Goal: Task Accomplishment & Management: Complete application form

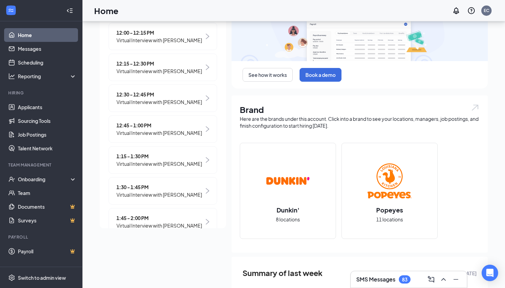
scroll to position [76, 0]
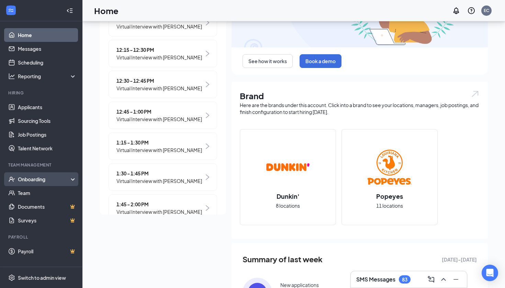
click at [25, 183] on div "Onboarding" at bounding box center [41, 180] width 82 height 14
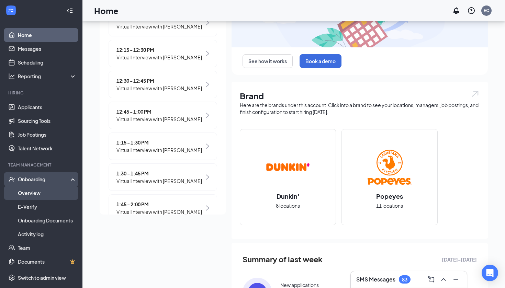
drag, startPoint x: 413, startPoint y: 1, endPoint x: 29, endPoint y: 196, distance: 430.6
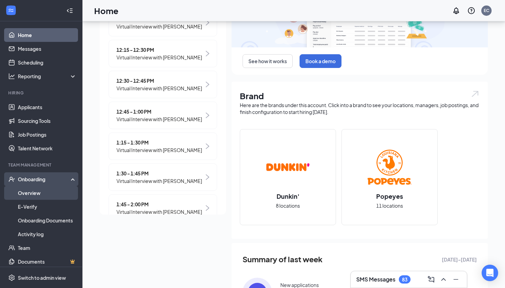
click at [29, 196] on link "Overview" at bounding box center [47, 193] width 59 height 14
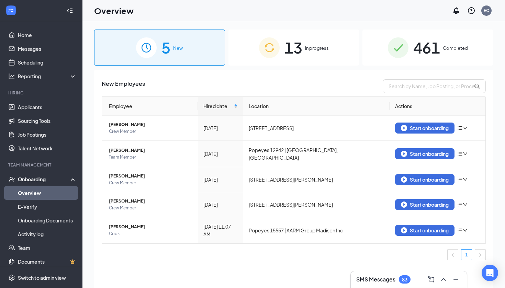
click at [320, 53] on div "13 In progress" at bounding box center [294, 48] width 131 height 36
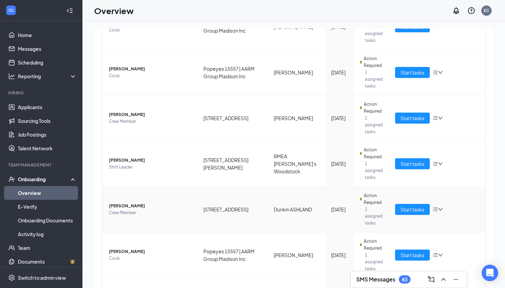
scroll to position [268, 0]
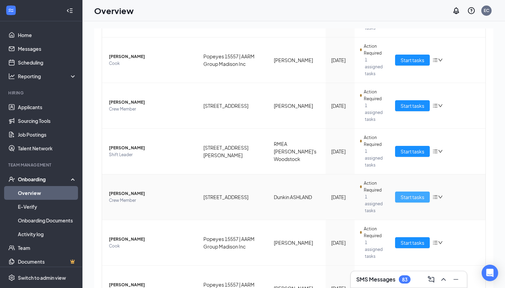
click at [415, 196] on span "Start tasks" at bounding box center [413, 198] width 24 height 8
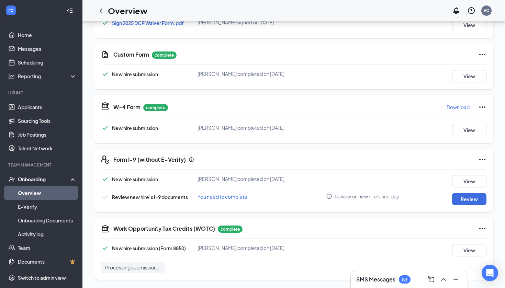
scroll to position [313, 0]
click at [460, 197] on button "Review" at bounding box center [469, 199] width 34 height 12
type input "[DATE]"
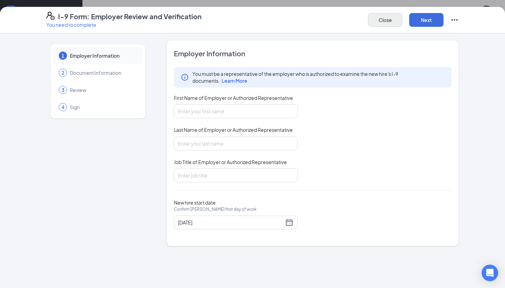
click at [398, 22] on button "Close" at bounding box center [385, 20] width 34 height 14
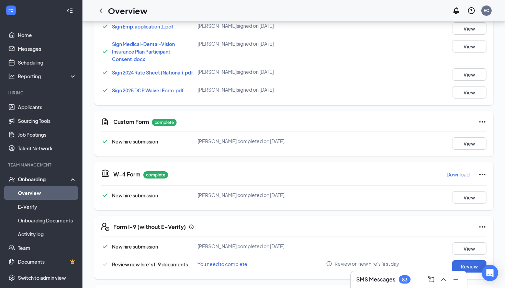
scroll to position [243, 0]
click at [473, 150] on button "View" at bounding box center [469, 143] width 34 height 12
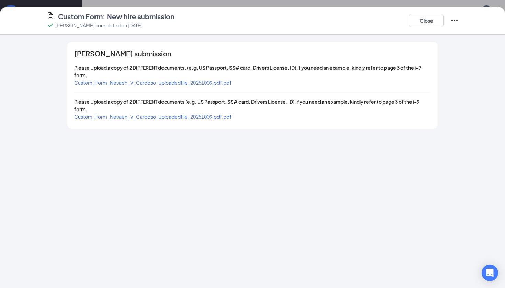
click at [190, 84] on span "Custom_Form_Nevaeh_V_Cardoso_uploadedfile_20251009.pdf.pdf" at bounding box center [152, 83] width 157 height 6
click at [229, 115] on span "Custom_Form_Nevaeh_V_Cardoso_uploadedfile_20251009.pdf.pdf" at bounding box center [152, 117] width 157 height 6
click at [423, 18] on button "Close" at bounding box center [426, 21] width 34 height 14
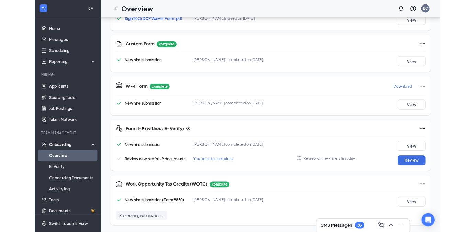
scroll to position [313, 0]
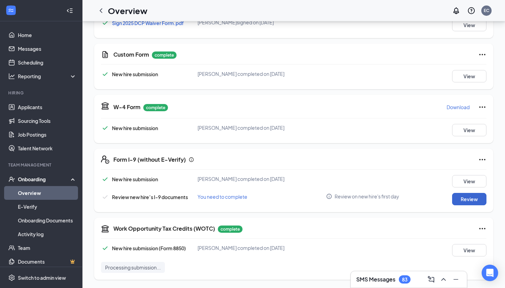
click at [465, 202] on button "Review" at bounding box center [469, 199] width 34 height 12
click at [467, 200] on button "Review" at bounding box center [469, 199] width 34 height 12
type input "[DATE]"
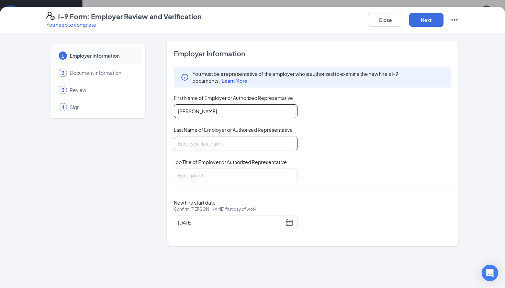
type input "[PERSON_NAME]"
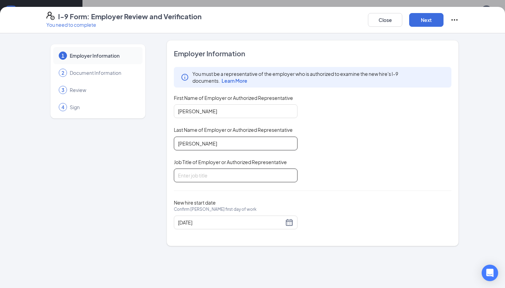
type input "[PERSON_NAME]"
type input "Manager"
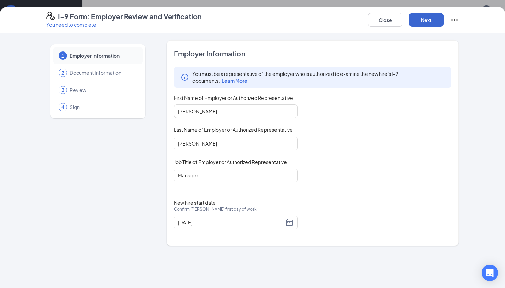
click at [427, 22] on button "Next" at bounding box center [426, 20] width 34 height 14
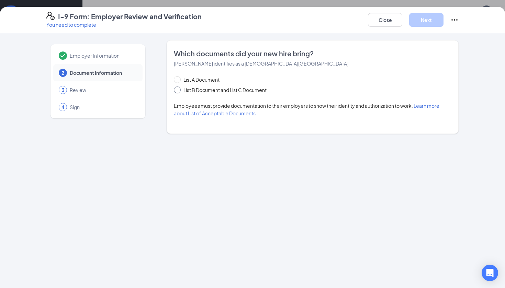
click at [219, 90] on span "List B Document and List C Document" at bounding box center [225, 90] width 89 height 8
click at [179, 90] on input "List B Document and List C Document" at bounding box center [176, 89] width 5 height 5
radio input "true"
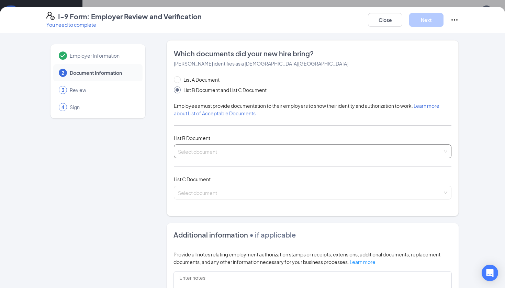
click at [209, 155] on span at bounding box center [310, 151] width 265 height 13
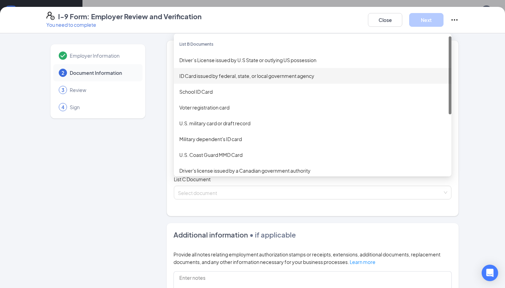
click at [232, 80] on div "ID Card issued by federal, state, or local government agency" at bounding box center [313, 76] width 278 height 16
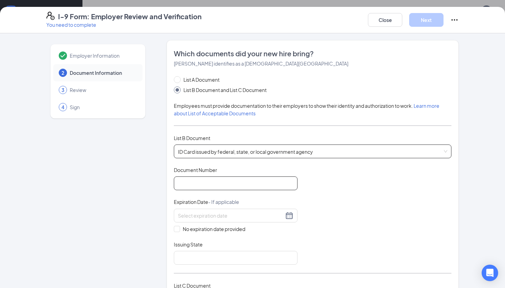
click at [219, 190] on input "Document Number" at bounding box center [236, 184] width 124 height 14
type input "6326-3806-762C"
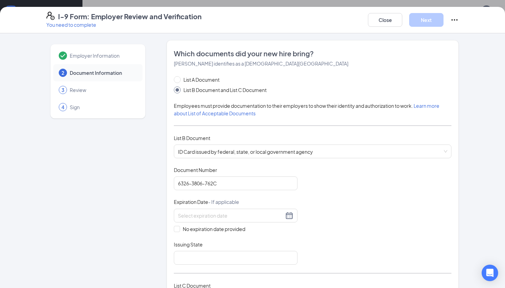
click at [268, 1] on div "I-9 Form: Employer Review and Verification You need to complete Close Next Empl…" at bounding box center [252, 144] width 505 height 288
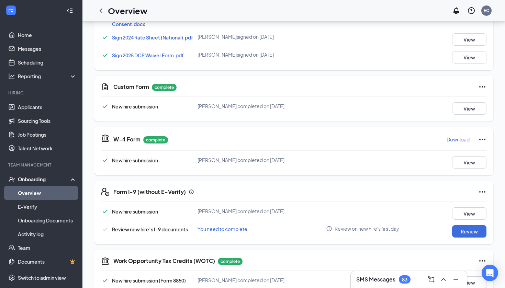
scroll to position [280, 0]
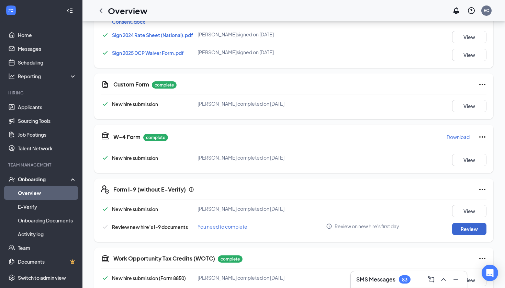
click at [460, 235] on button "Review" at bounding box center [469, 229] width 34 height 12
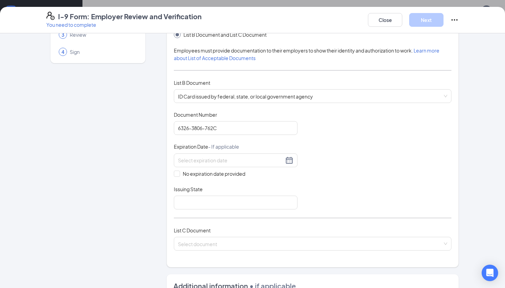
scroll to position [57, 0]
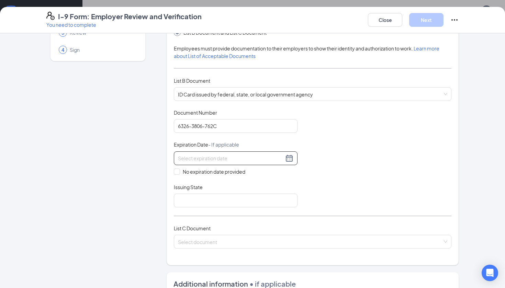
click at [289, 156] on div at bounding box center [235, 158] width 115 height 8
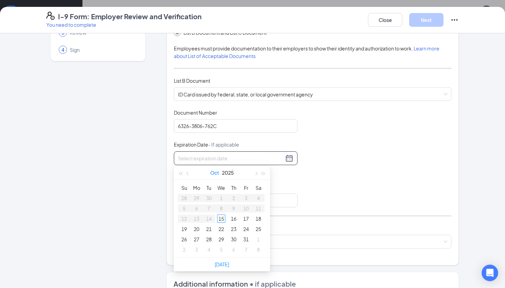
click at [214, 173] on button "Oct" at bounding box center [214, 173] width 9 height 14
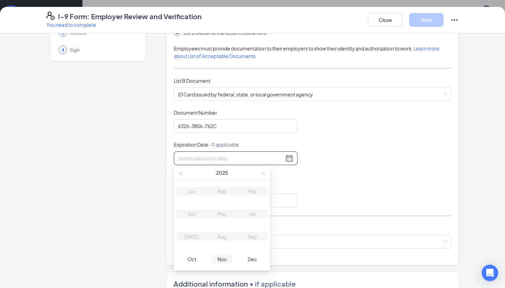
type input "[DATE]"
click at [265, 174] on span "button" at bounding box center [263, 173] width 3 height 3
type input "[DATE]"
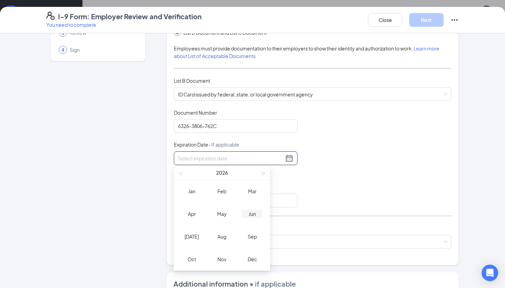
type input "[DATE]"
click at [249, 234] on div "Sep" at bounding box center [252, 237] width 21 height 8
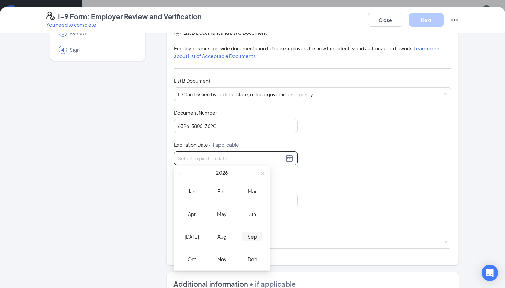
type input "[DATE]"
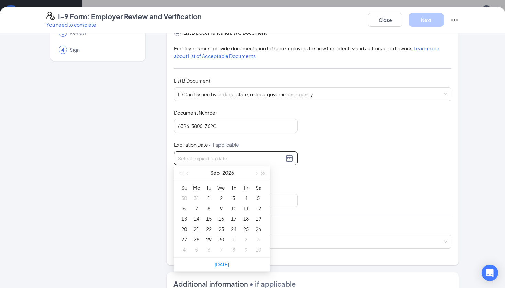
type input "[DATE]"
click at [227, 175] on button "2026" at bounding box center [228, 173] width 12 height 14
type input "[DATE]"
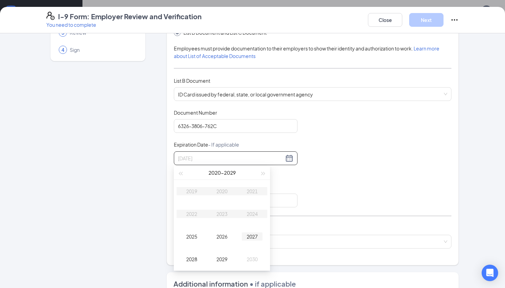
click at [253, 233] on div "2027" at bounding box center [252, 237] width 21 height 8
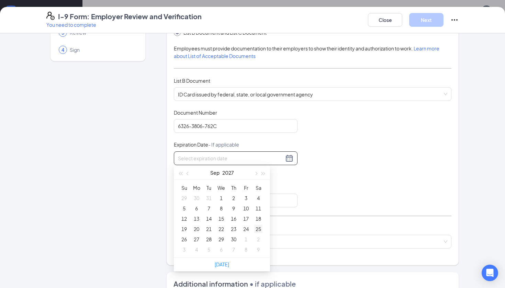
type input "[DATE]"
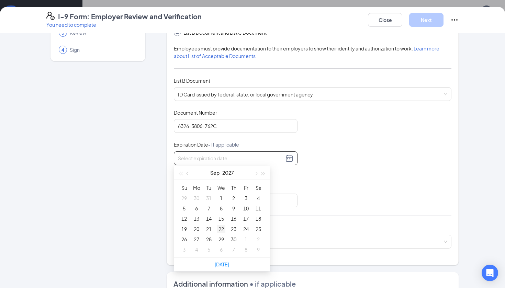
type input "[DATE]"
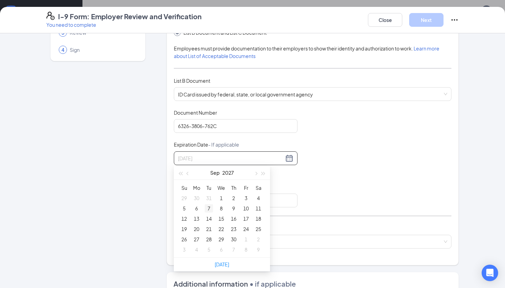
click at [209, 209] on div "7" at bounding box center [209, 209] width 8 height 8
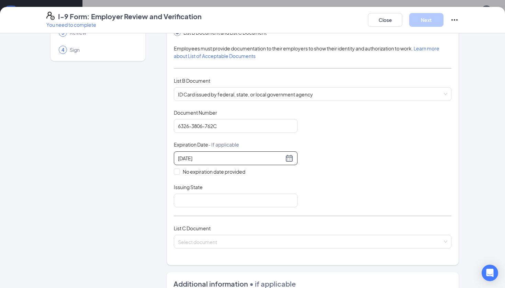
scroll to position [67, 0]
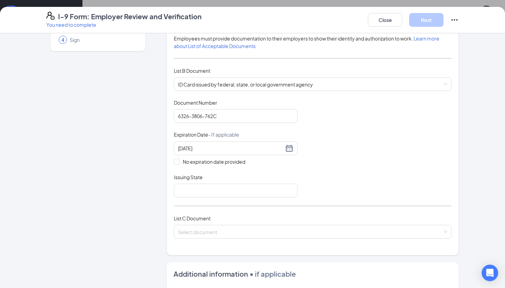
click at [222, 182] on div "Issuing State" at bounding box center [236, 179] width 124 height 10
type input "O"
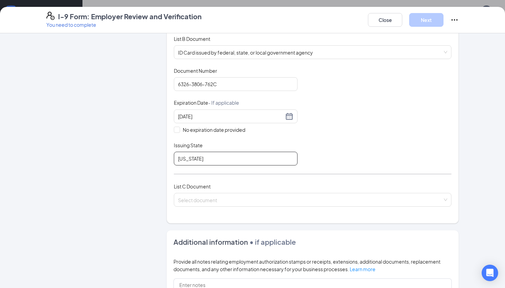
scroll to position [110, 0]
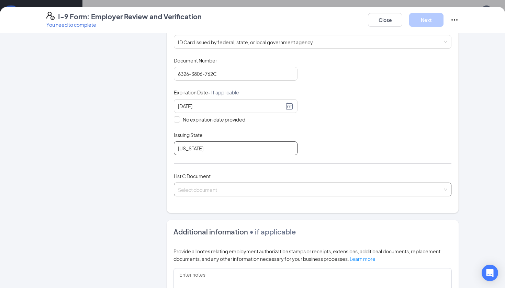
type input "[US_STATE]"
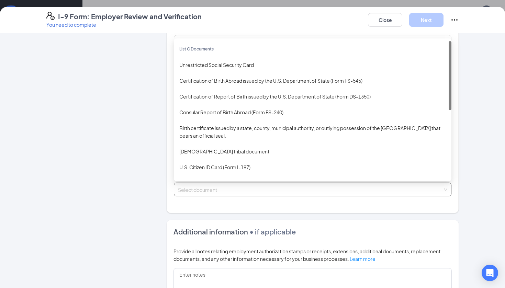
click at [254, 189] on input "search" at bounding box center [310, 188] width 265 height 10
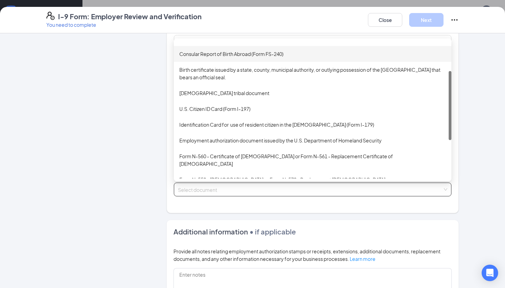
scroll to position [66, 0]
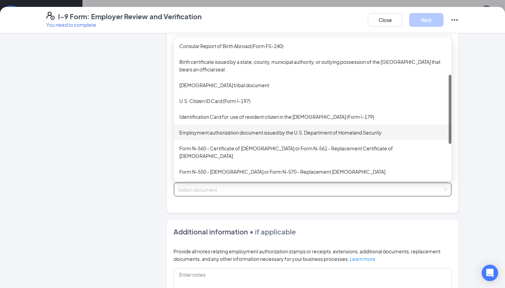
click at [236, 132] on div "Employment authorization document issued by the U.S. Department of Homeland Sec…" at bounding box center [312, 133] width 267 height 8
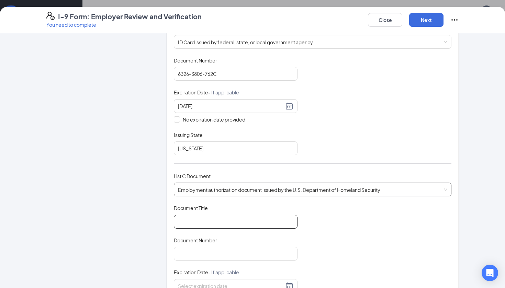
click at [238, 219] on input "Document Title" at bounding box center [236, 222] width 124 height 14
click at [195, 222] on input "Social security" at bounding box center [236, 222] width 124 height 14
type input "Social Security"
click at [206, 256] on input "Document Number" at bounding box center [236, 254] width 124 height 14
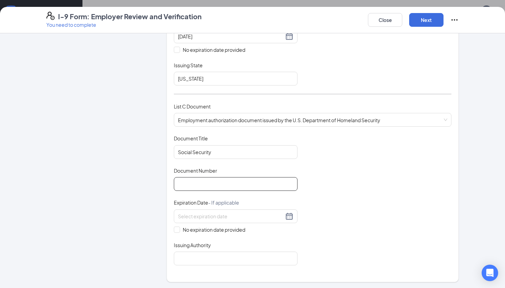
scroll to position [183, 0]
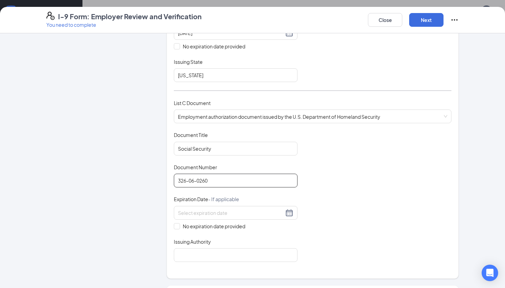
type input "326-06-0260"
click at [176, 220] on div "No expiration date provided" at bounding box center [236, 218] width 124 height 24
click at [177, 223] on input "No expiration date provided" at bounding box center [176, 225] width 5 height 5
checkbox input "true"
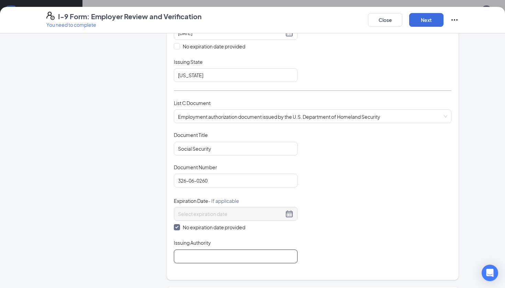
click at [218, 253] on input "Issuing Authority" at bounding box center [236, 257] width 124 height 14
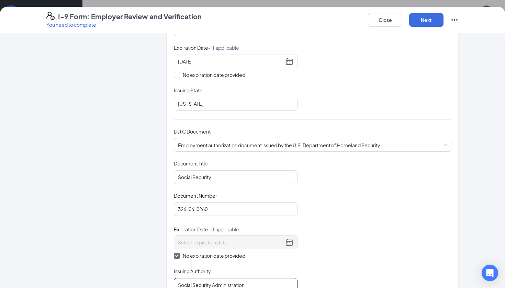
scroll to position [232, 0]
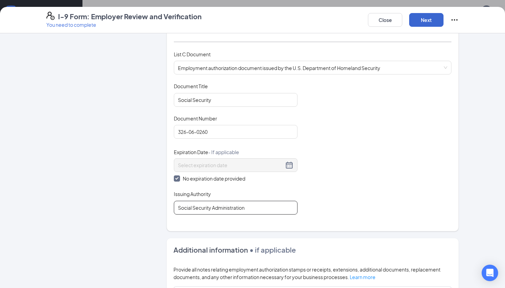
type input "Social Security Administration"
click at [422, 21] on button "Next" at bounding box center [426, 20] width 34 height 14
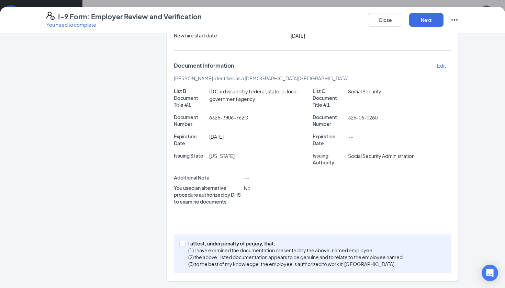
scroll to position [80, 0]
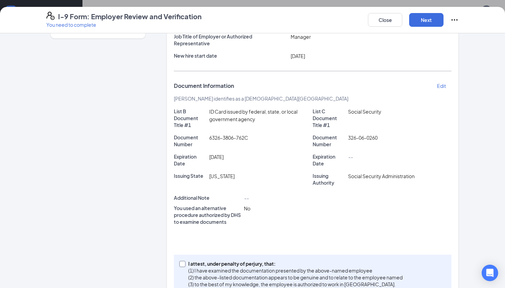
click at [184, 263] on input "I attest, under penalty of [PERSON_NAME], that: (1) I have examined the documen…" at bounding box center [181, 263] width 5 height 5
checkbox input "true"
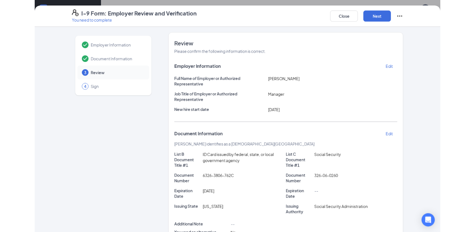
scroll to position [0, 0]
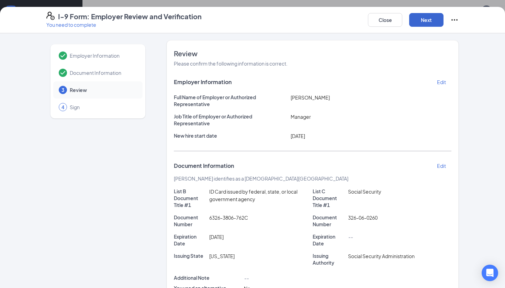
click at [433, 21] on button "Next" at bounding box center [426, 20] width 34 height 14
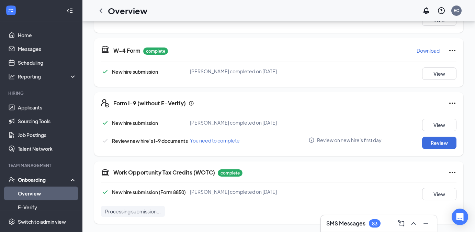
scroll to position [372, 0]
click at [442, 140] on button "Review" at bounding box center [439, 142] width 34 height 12
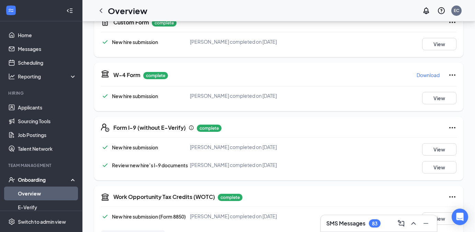
scroll to position [349, 0]
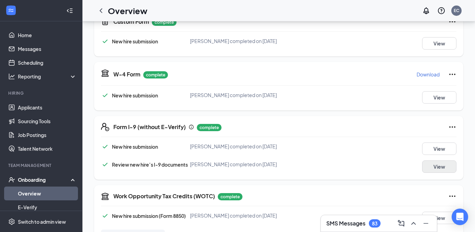
click at [452, 169] on button "View" at bounding box center [439, 166] width 34 height 12
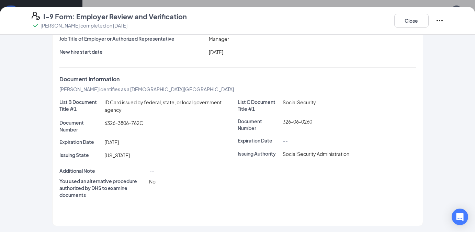
scroll to position [54, 0]
click at [408, 17] on button "Close" at bounding box center [412, 21] width 34 height 14
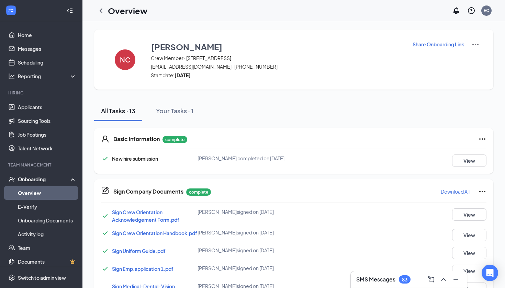
scroll to position [0, 0]
click at [38, 191] on link "Overview" at bounding box center [47, 193] width 59 height 14
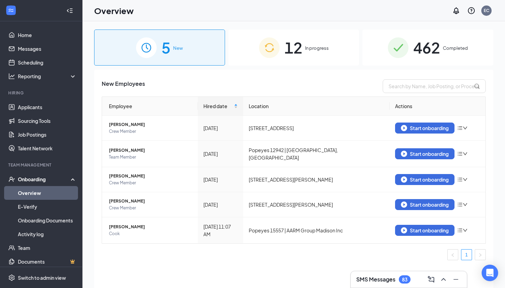
click at [298, 45] on span "12" at bounding box center [294, 48] width 18 height 24
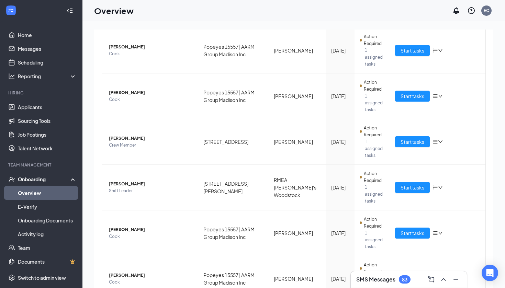
scroll to position [236, 0]
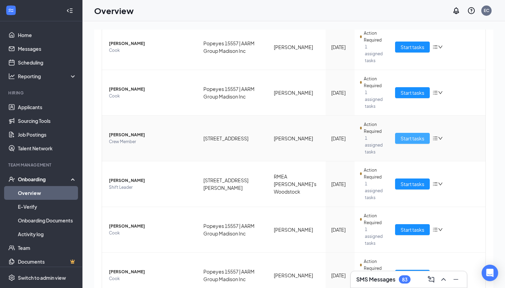
click at [397, 140] on button "Start tasks" at bounding box center [412, 138] width 35 height 11
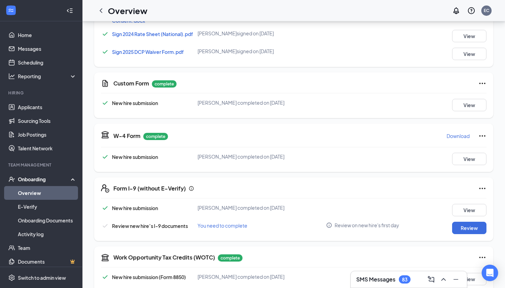
scroll to position [278, 0]
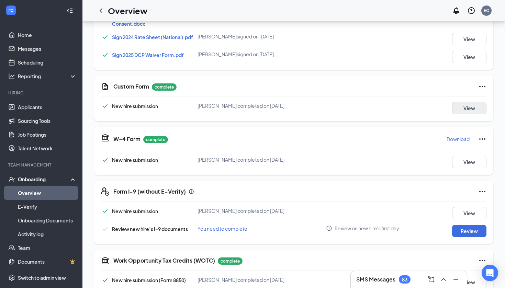
click at [453, 113] on button "View" at bounding box center [469, 108] width 34 height 12
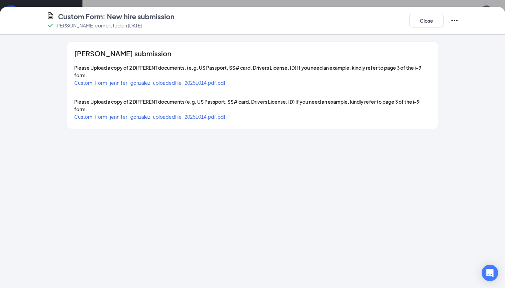
click at [217, 85] on span "Custom_Form_jennifer_gonzalez_uploadedfile_20251014.pdf.pdf" at bounding box center [150, 83] width 152 height 6
click at [191, 119] on span "Custom_Form_jennifer_gonzalez_uploadedfile_20251014.pdf.pdf" at bounding box center [150, 117] width 152 height 6
click at [418, 23] on button "Close" at bounding box center [426, 21] width 34 height 14
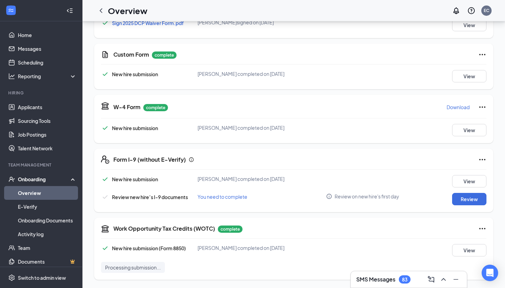
scroll to position [313, 0]
click at [472, 202] on button "Review" at bounding box center [469, 199] width 34 height 12
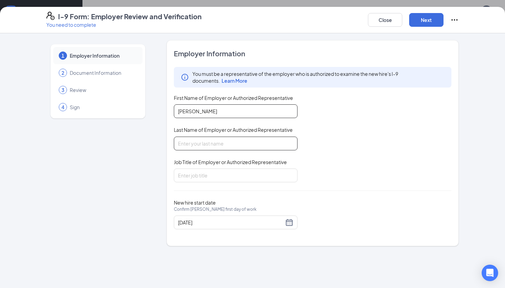
type input "[PERSON_NAME]"
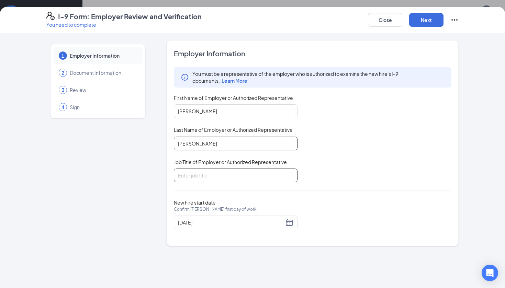
type input "[PERSON_NAME]"
type input "Manager"
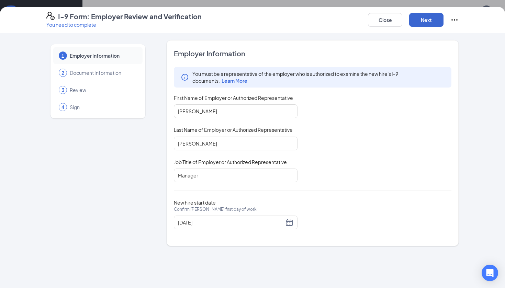
click at [434, 21] on button "Next" at bounding box center [426, 20] width 34 height 14
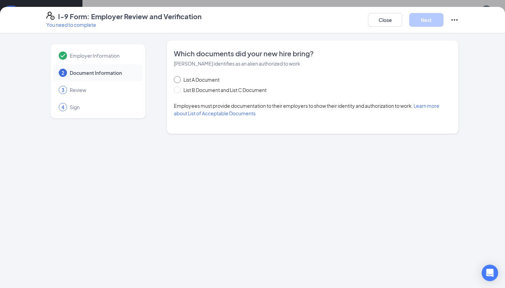
click at [214, 80] on span "List A Document" at bounding box center [202, 80] width 42 height 8
click at [179, 80] on input "List A Document" at bounding box center [176, 78] width 5 height 5
radio input "true"
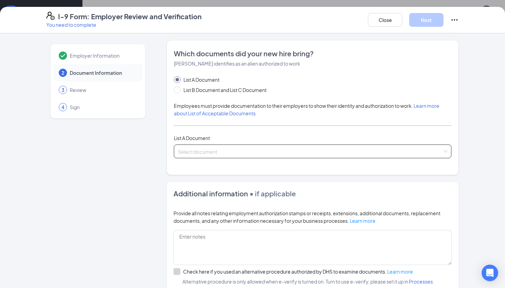
click at [252, 152] on input "search" at bounding box center [310, 150] width 265 height 10
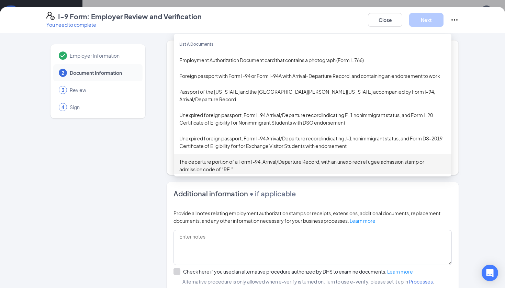
click at [258, 185] on div "Additional information • if applicable Provide all notes relating employment au…" at bounding box center [313, 237] width 292 height 110
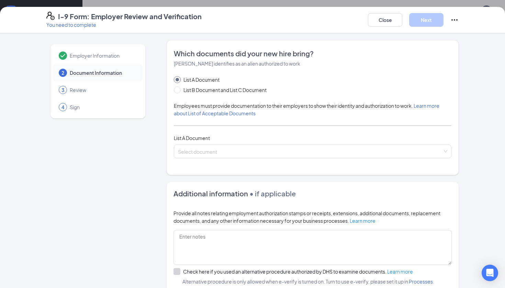
scroll to position [0, 0]
click at [218, 151] on input "search" at bounding box center [310, 150] width 265 height 10
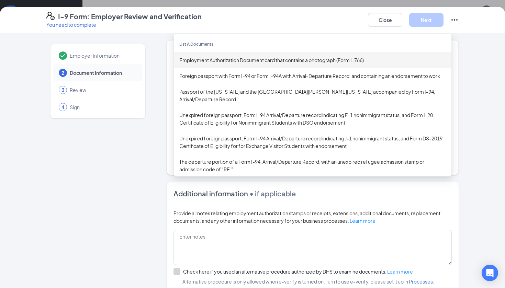
click at [275, 63] on div "Employment Authorization Document card that contains a photograph (Form I-766)" at bounding box center [312, 60] width 267 height 8
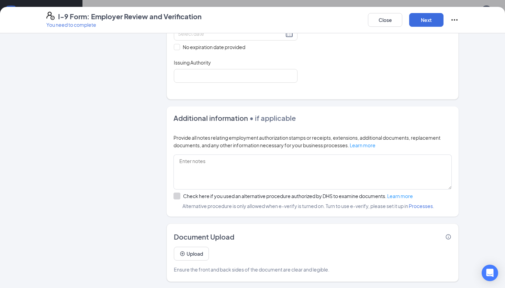
scroll to position [0, 0]
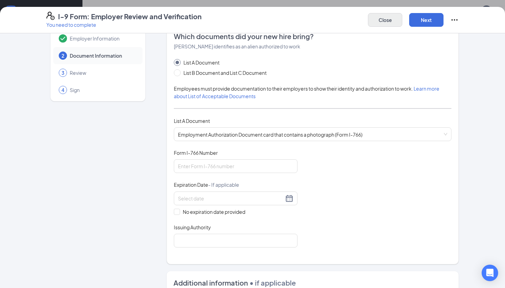
click at [377, 21] on button "Close" at bounding box center [385, 20] width 34 height 14
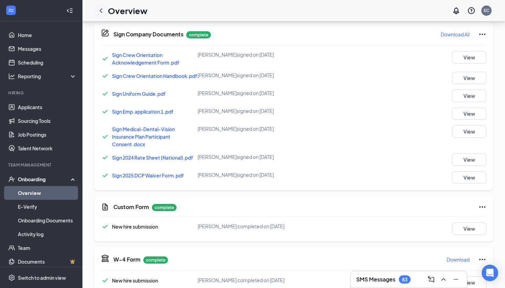
click at [102, 13] on icon "ChevronLeft" at bounding box center [101, 10] width 3 height 4
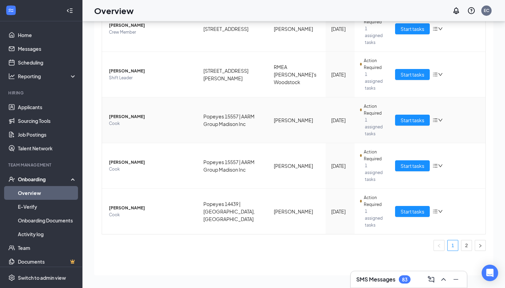
scroll to position [31, 0]
click at [401, 212] on span "Start tasks" at bounding box center [413, 212] width 24 height 8
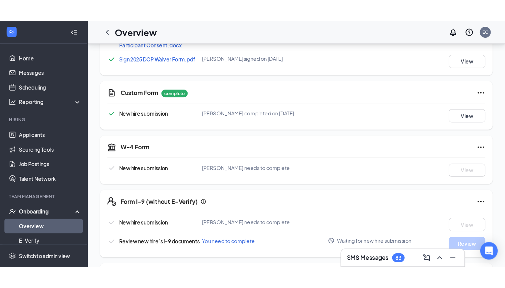
scroll to position [286, 0]
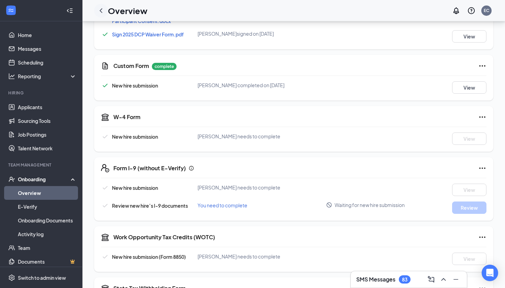
click at [101, 9] on icon "ChevronLeft" at bounding box center [101, 11] width 8 height 8
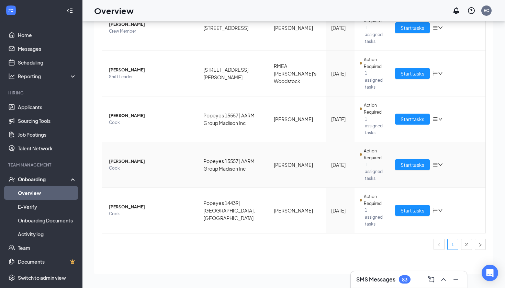
scroll to position [316, 0]
click at [400, 167] on button "Start tasks" at bounding box center [412, 164] width 35 height 11
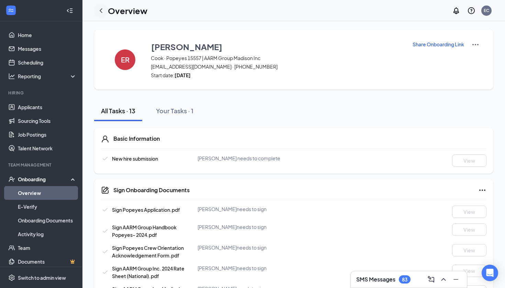
click at [101, 11] on icon "ChevronLeft" at bounding box center [101, 10] width 3 height 4
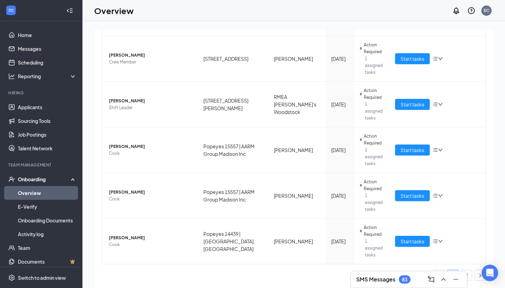
scroll to position [316, 0]
click at [406, 153] on span "Start tasks" at bounding box center [413, 150] width 24 height 8
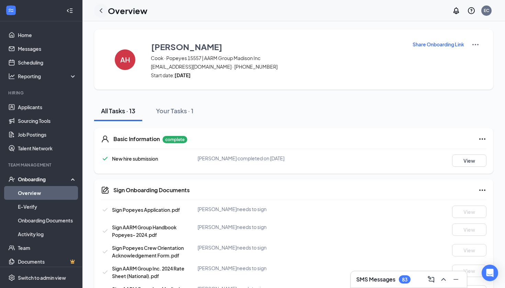
click at [98, 14] on icon "ChevronLeft" at bounding box center [101, 11] width 8 height 8
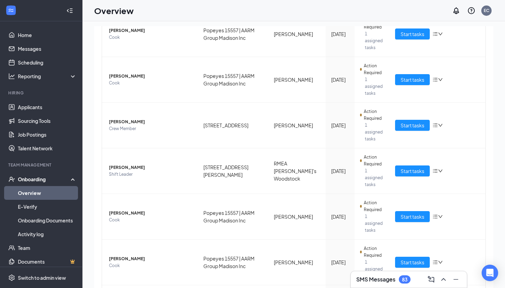
scroll to position [237, 0]
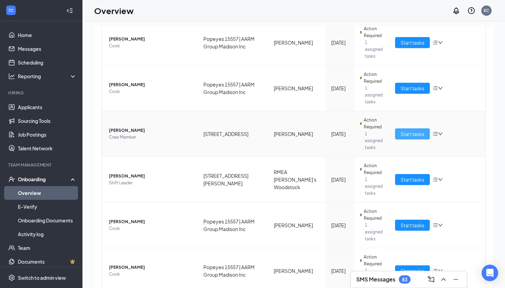
click at [415, 137] on span "Start tasks" at bounding box center [413, 134] width 24 height 8
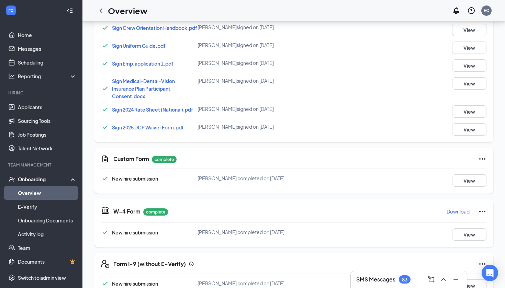
scroll to position [207, 0]
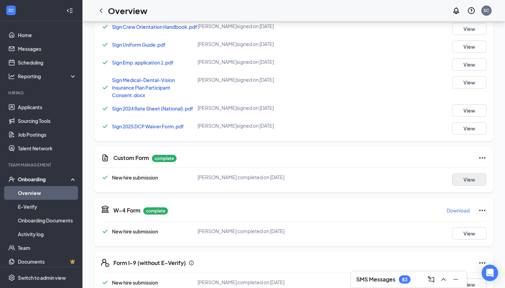
click at [470, 186] on button "View" at bounding box center [469, 180] width 34 height 12
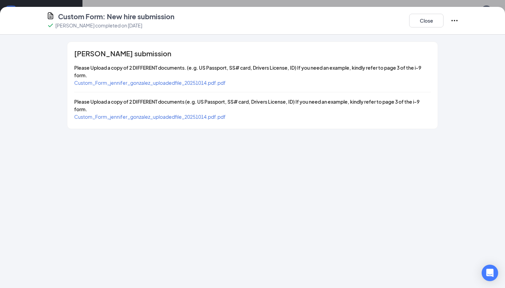
click at [154, 118] on span "Custom_Form_jennifer_gonzalez_uploadedfile_20251014.pdf.pdf" at bounding box center [150, 117] width 152 height 6
click at [424, 22] on button "Close" at bounding box center [426, 21] width 34 height 14
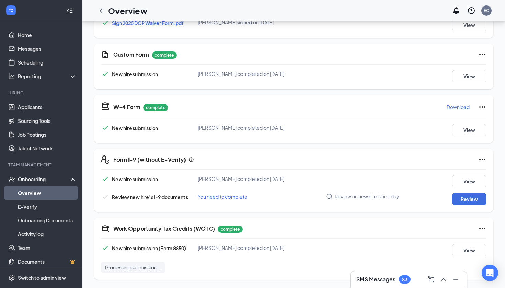
scroll to position [313, 0]
click at [463, 198] on button "Review" at bounding box center [469, 199] width 34 height 12
type input "[DATE]"
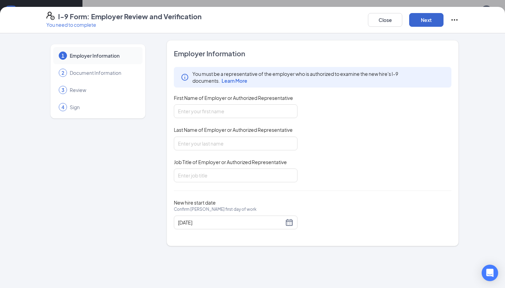
click at [434, 20] on button "Next" at bounding box center [426, 20] width 34 height 14
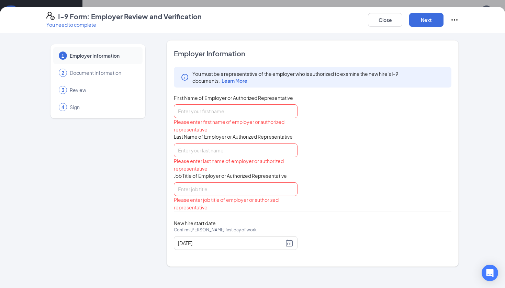
click at [242, 119] on div "Please enter first name of employer or authorized representative" at bounding box center [236, 125] width 124 height 15
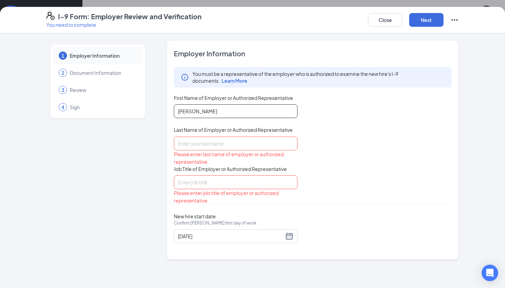
type input "[PERSON_NAME]"
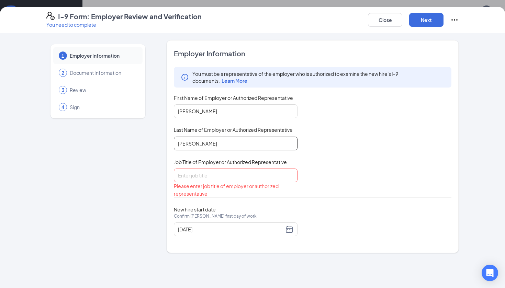
type input "[PERSON_NAME]"
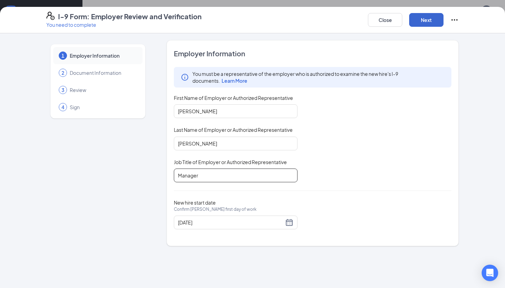
type input "Manager"
click at [435, 18] on button "Next" at bounding box center [426, 20] width 34 height 14
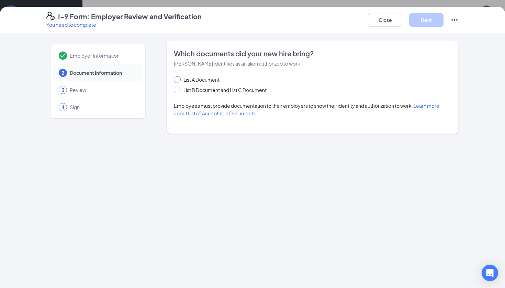
click at [212, 81] on span "List A Document" at bounding box center [202, 80] width 42 height 8
click at [179, 81] on input "List A Document" at bounding box center [176, 78] width 5 height 5
radio input "true"
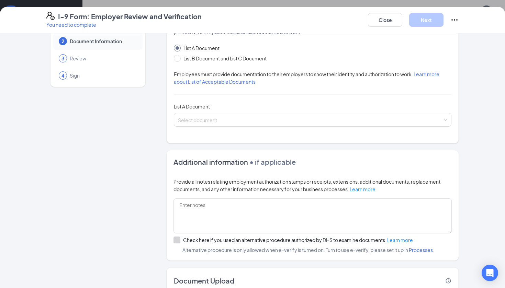
scroll to position [37, 0]
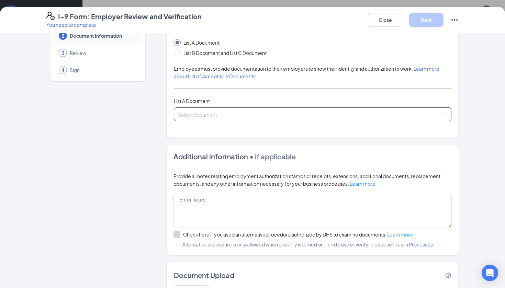
click at [293, 121] on div "Select document" at bounding box center [313, 115] width 278 height 14
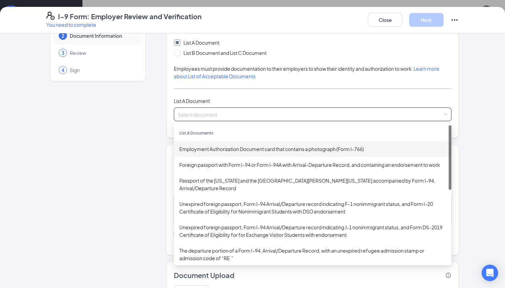
click at [238, 153] on div "Employment Authorization Document card that contains a photograph (Form I-766)" at bounding box center [313, 149] width 278 height 16
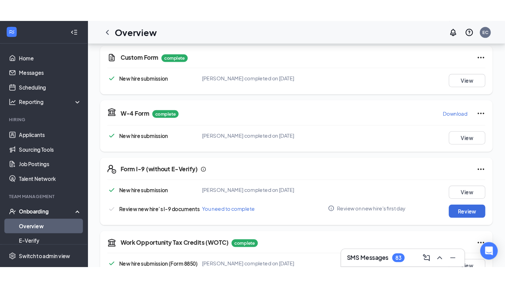
scroll to position [313, 0]
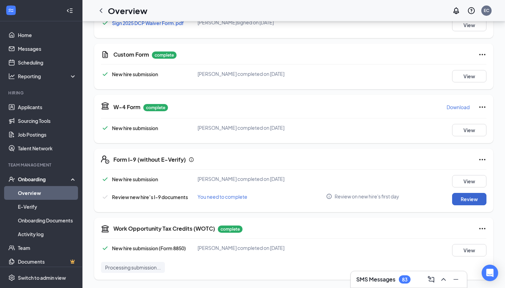
click at [457, 201] on button "Review" at bounding box center [469, 199] width 34 height 12
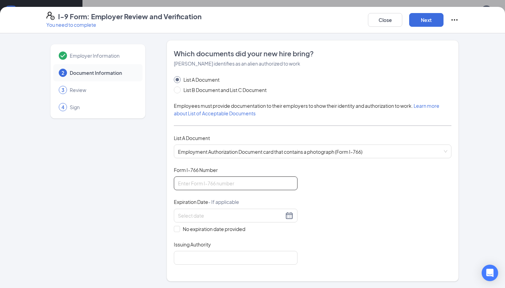
click at [213, 182] on input "Form I-766 Number" at bounding box center [236, 184] width 124 height 14
type input "EAC2026150268"
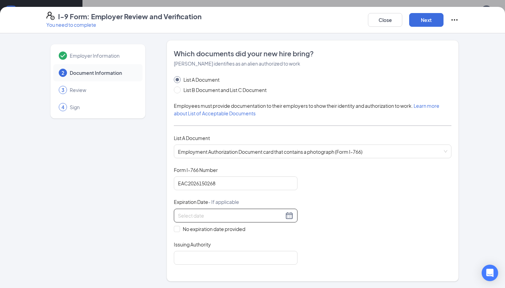
click at [289, 214] on div at bounding box center [235, 216] width 115 height 8
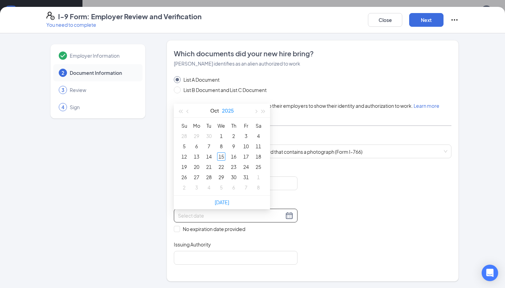
click at [232, 107] on button "2025" at bounding box center [228, 111] width 12 height 14
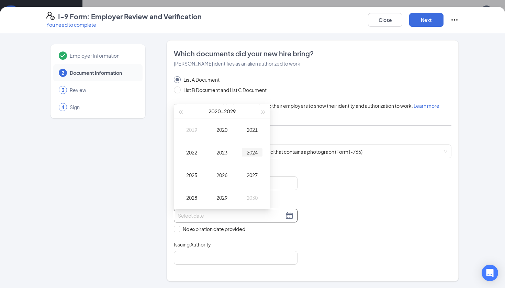
type input "[DATE]"
click at [231, 172] on div "2026" at bounding box center [222, 175] width 21 height 8
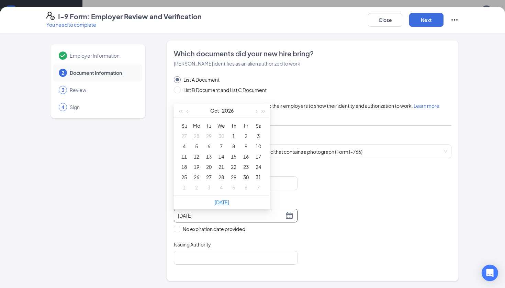
type input "[DATE]"
click at [215, 112] on button "Oct" at bounding box center [214, 111] width 9 height 14
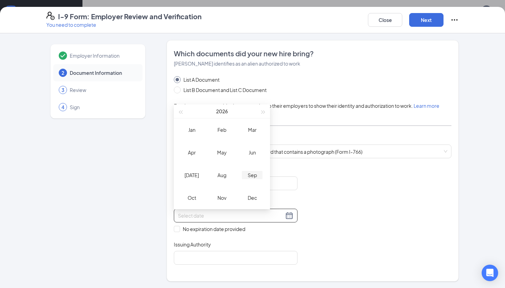
type input "[DATE]"
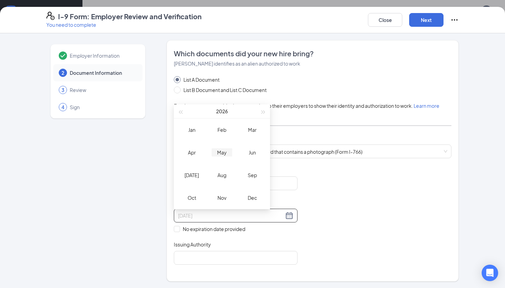
click at [224, 151] on div "May" at bounding box center [222, 152] width 21 height 8
type input "[DATE]"
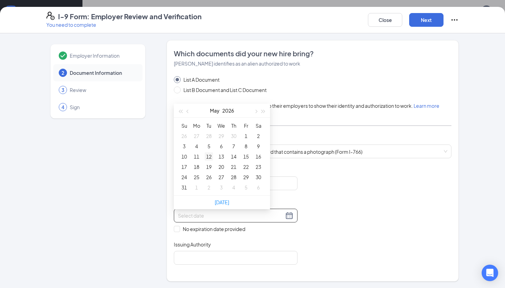
type input "[DATE]"
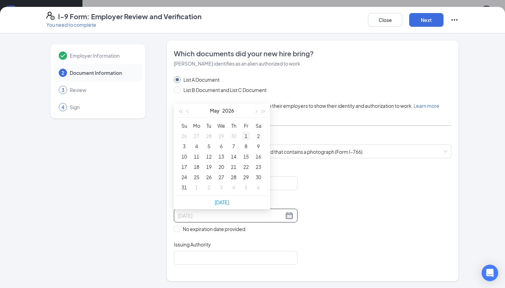
click at [247, 133] on div "1" at bounding box center [246, 136] width 8 height 8
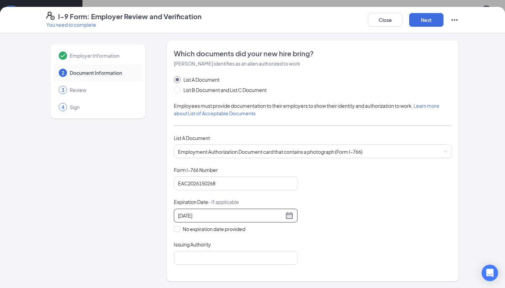
click at [330, 190] on div "Document Title Employment Authorization Document card that contains a photograp…" at bounding box center [313, 216] width 278 height 98
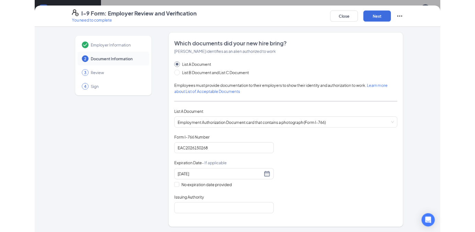
scroll to position [0, 0]
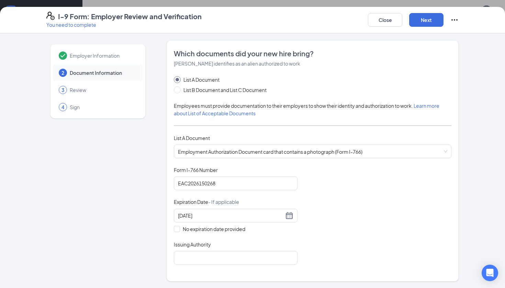
click at [247, 265] on div "Which documents did your new hire bring? [PERSON_NAME] identifies as an alien a…" at bounding box center [313, 161] width 278 height 224
click at [247, 251] on input "Issuing Authority" at bounding box center [236, 258] width 124 height 14
type input "United states of [GEOGRAPHIC_DATA]"
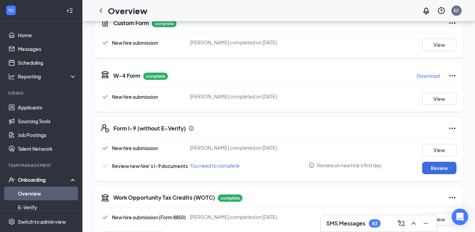
scroll to position [349, 0]
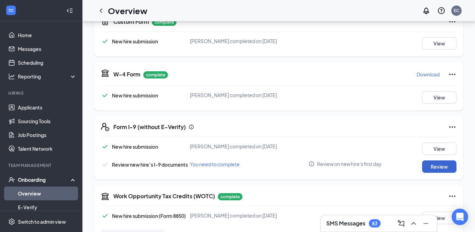
click at [434, 167] on button "Review" at bounding box center [439, 166] width 34 height 12
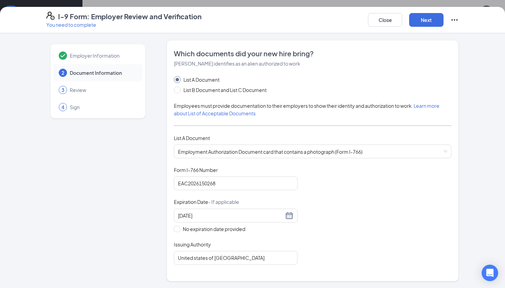
scroll to position [0, 0]
click at [421, 20] on button "Next" at bounding box center [426, 20] width 34 height 14
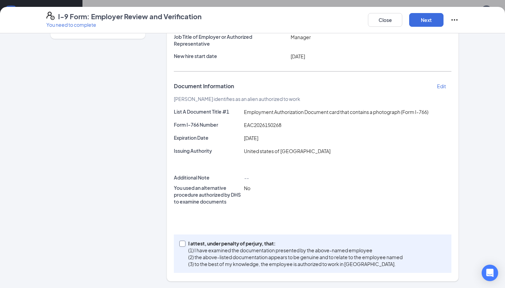
scroll to position [313, 0]
click at [187, 244] on span "I attest, under penalty of [PERSON_NAME], that: (1) I have examined the documen…" at bounding box center [296, 253] width 220 height 27
click at [184, 244] on input "I attest, under penalty of [PERSON_NAME], that: (1) I have examined the documen…" at bounding box center [181, 243] width 5 height 5
checkbox input "true"
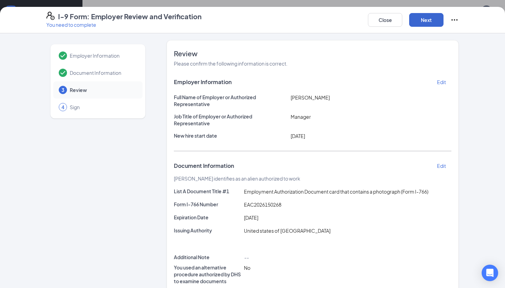
scroll to position [0, 0]
click at [423, 22] on button "Next" at bounding box center [426, 20] width 34 height 14
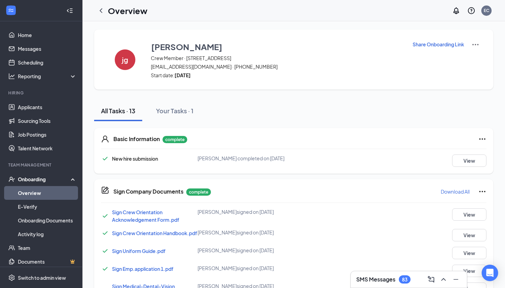
click at [242, 103] on div "All Tasks · 13 Your Tasks · 1" at bounding box center [293, 111] width 399 height 21
click at [104, 11] on icon "ChevronLeft" at bounding box center [101, 11] width 8 height 8
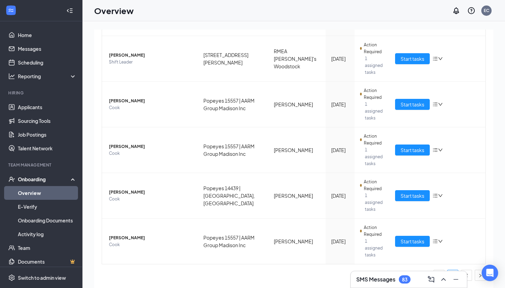
scroll to position [316, 0]
click at [407, 242] on span "Start tasks" at bounding box center [413, 242] width 24 height 8
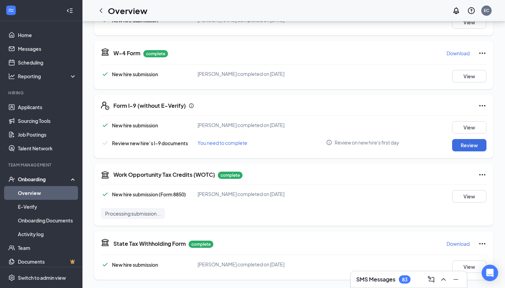
scroll to position [352, 0]
click at [460, 145] on button "Review" at bounding box center [469, 145] width 34 height 12
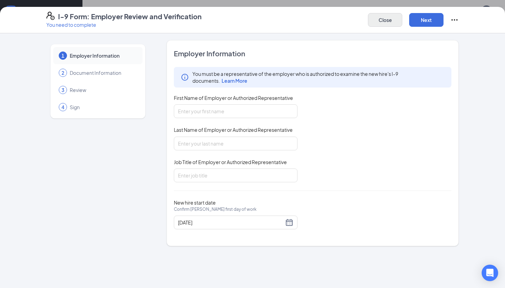
click at [383, 25] on button "Close" at bounding box center [385, 20] width 34 height 14
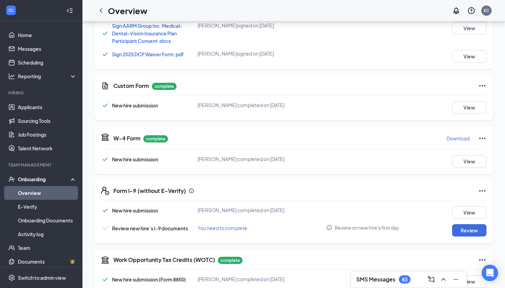
scroll to position [261, 0]
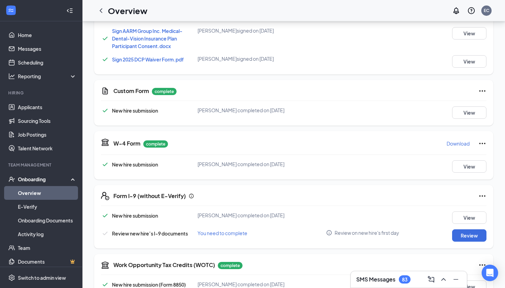
click at [473, 119] on div "Custom Form complete New hire submission [PERSON_NAME] completed on [DATE] View" at bounding box center [293, 103] width 399 height 46
click at [473, 115] on button "View" at bounding box center [469, 113] width 34 height 12
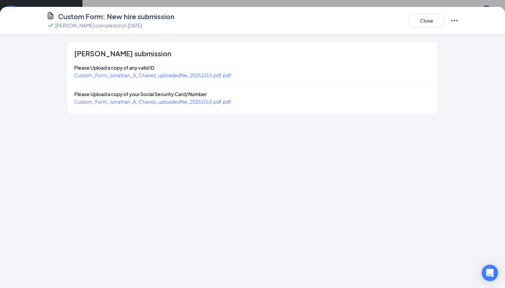
scroll to position [262, 0]
click at [211, 76] on span "Custom_Form_Jonathan_A_Chavez_uploadedfile_20251015.pdf.pdf" at bounding box center [152, 75] width 157 height 6
click at [195, 101] on span "Custom_Form_Jonathan_A_Chavez_uploadedfile_20251015.pdf.pdf" at bounding box center [152, 102] width 157 height 6
click at [438, 16] on button "Close" at bounding box center [426, 21] width 34 height 14
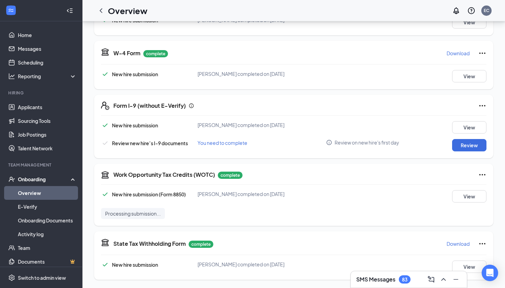
scroll to position [352, 0]
click at [459, 148] on button "Review" at bounding box center [469, 145] width 34 height 12
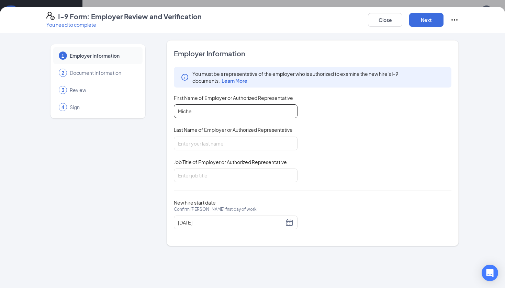
scroll to position [325, 0]
type input "[PERSON_NAME]"
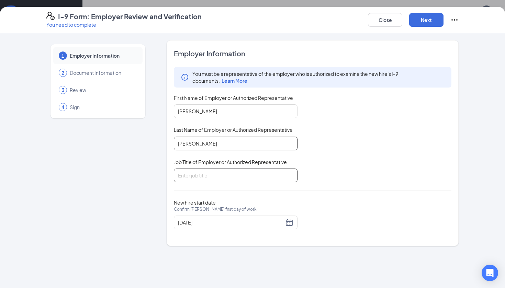
type input "[PERSON_NAME]"
type input "Manager"
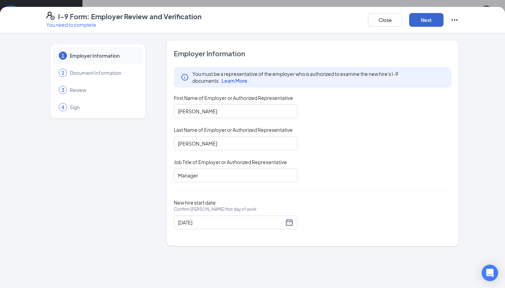
click at [428, 24] on button "Next" at bounding box center [426, 20] width 34 height 14
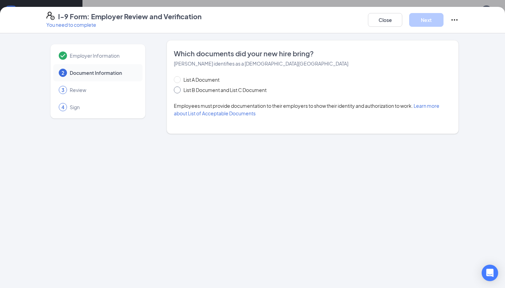
click at [214, 91] on span "List B Document and List C Document" at bounding box center [225, 90] width 89 height 8
click at [179, 91] on input "List B Document and List C Document" at bounding box center [176, 89] width 5 height 5
radio input "true"
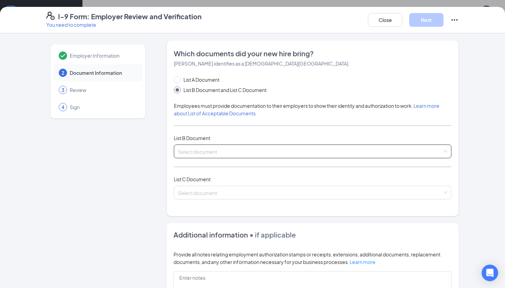
click at [216, 145] on div "Select document" at bounding box center [313, 152] width 278 height 14
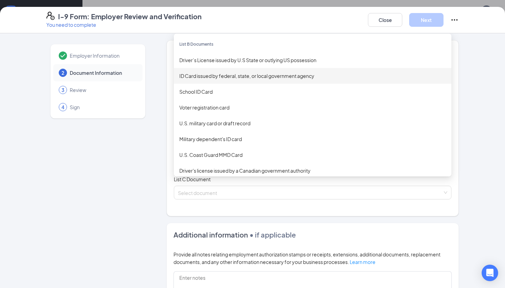
click at [244, 73] on div "ID Card issued by federal, state, or local government agency" at bounding box center [312, 76] width 267 height 8
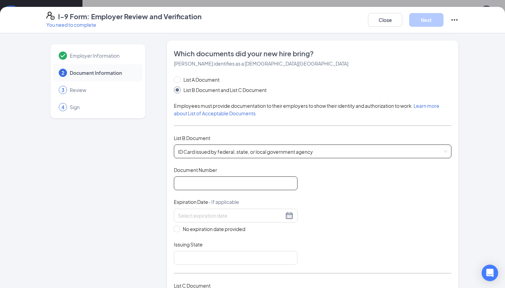
click at [228, 184] on input "Document Number" at bounding box center [236, 184] width 124 height 14
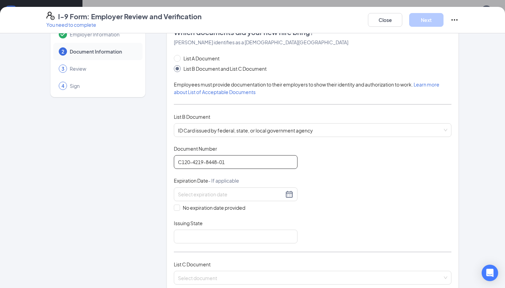
scroll to position [43, 0]
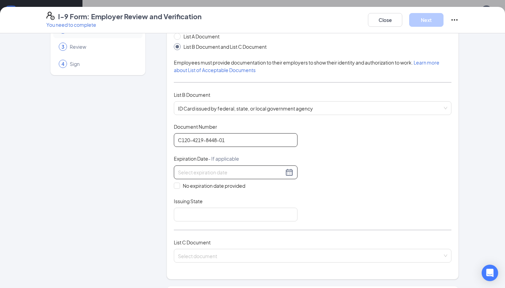
type input "C120-4219-8448-01"
click at [290, 170] on div at bounding box center [235, 172] width 115 height 8
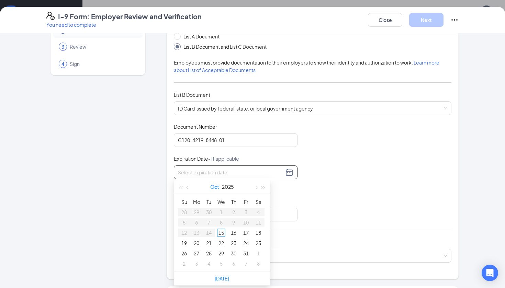
click at [214, 190] on button "Oct" at bounding box center [214, 187] width 9 height 14
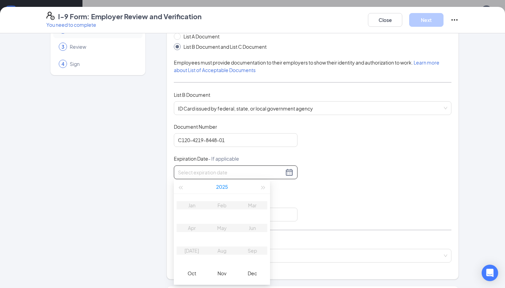
click at [221, 187] on button "2025" at bounding box center [222, 187] width 12 height 14
click at [228, 187] on button "[DATE] - [DATE]" at bounding box center [222, 187] width 27 height 14
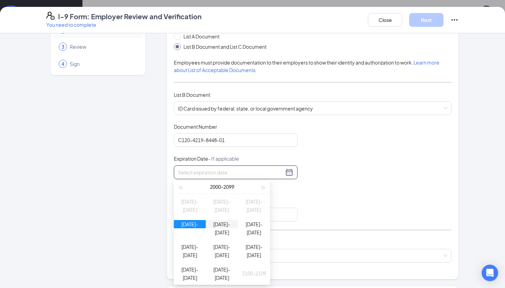
type input "[DATE]"
click at [219, 229] on div "[DATE]-[DATE]" at bounding box center [222, 224] width 32 height 8
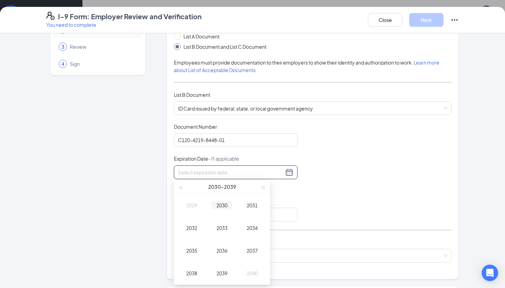
type input "[DATE]"
click at [223, 204] on div "2030" at bounding box center [222, 205] width 21 height 8
type input "[DATE]"
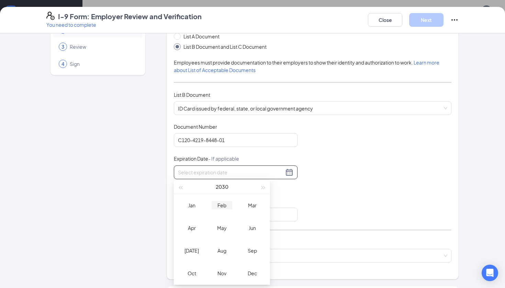
type input "[DATE]"
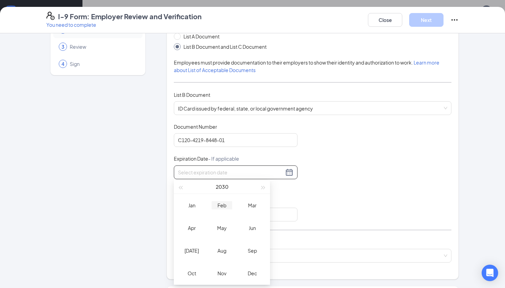
type input "[DATE]"
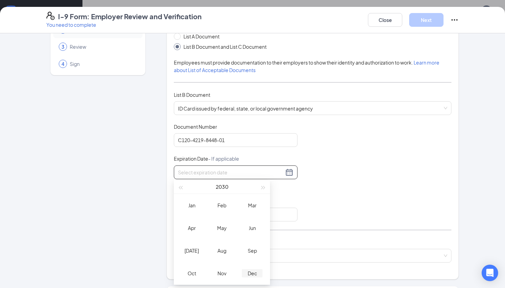
type input "[DATE]"
click at [254, 273] on div "Dec" at bounding box center [252, 273] width 21 height 8
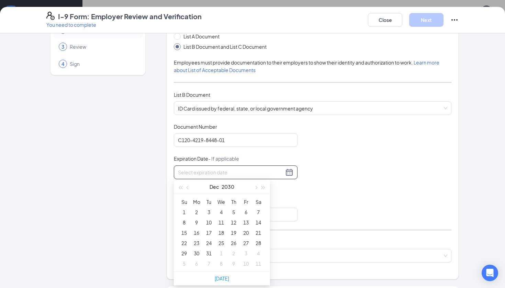
type input "[DATE]"
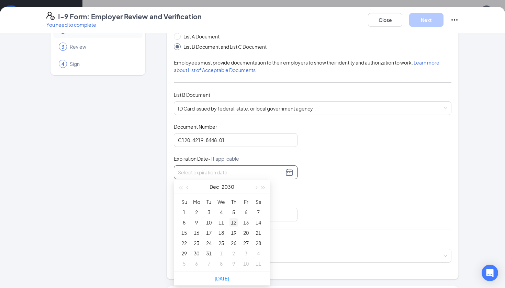
type input "[DATE]"
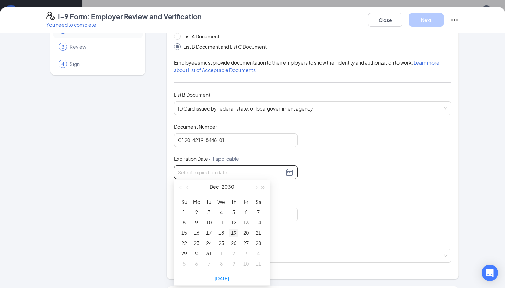
type input "[DATE]"
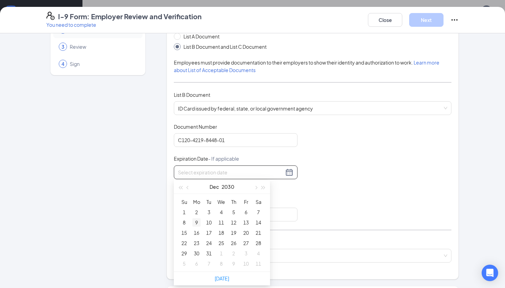
type input "[DATE]"
click at [187, 222] on div "8" at bounding box center [184, 223] width 8 height 8
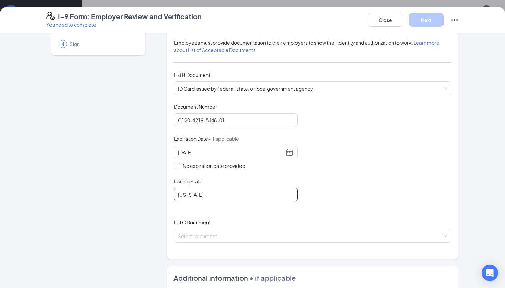
scroll to position [61, 0]
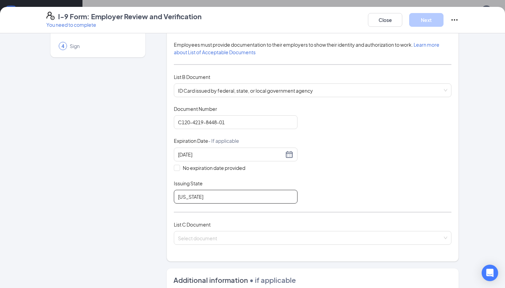
type input "[US_STATE]"
click at [285, 1] on div "I-9 Form: Employer Review and Verification You need to complete Close Next Empl…" at bounding box center [252, 144] width 505 height 288
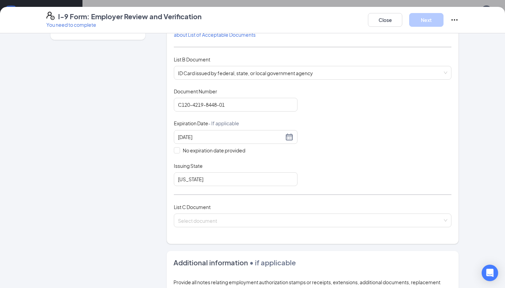
scroll to position [79, 0]
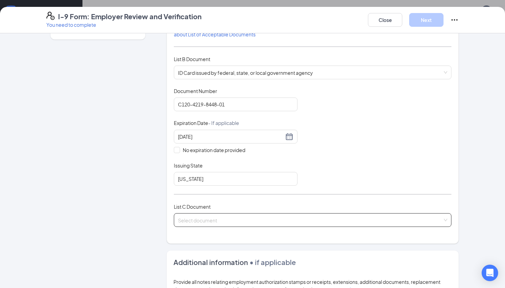
click at [259, 224] on span at bounding box center [310, 220] width 265 height 13
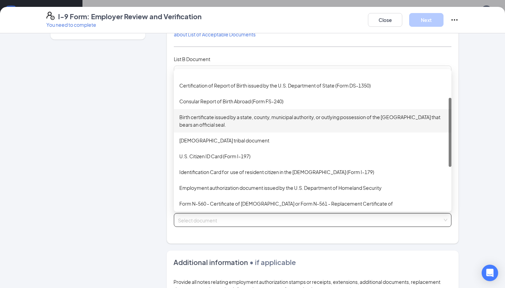
scroll to position [55, 0]
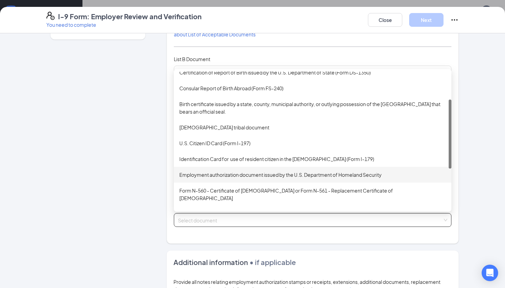
click at [284, 168] on div "Employment authorization document issued by the U.S. Department of Homeland Sec…" at bounding box center [313, 175] width 278 height 16
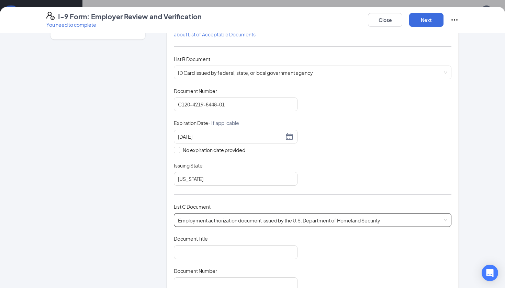
click at [223, 244] on div "Document Title" at bounding box center [236, 240] width 124 height 10
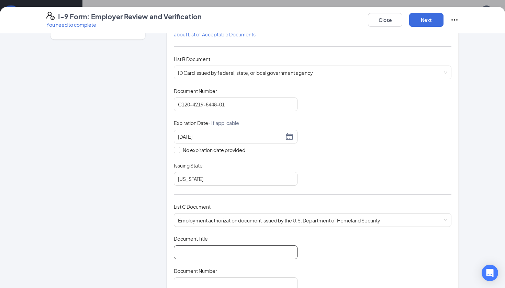
click at [220, 250] on input "Document Title" at bounding box center [236, 253] width 124 height 14
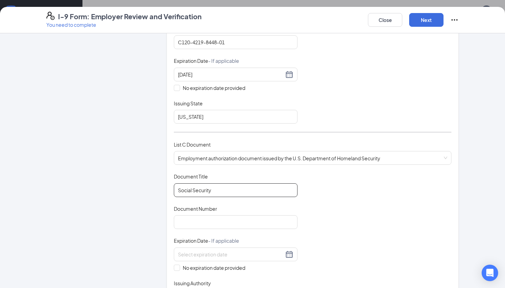
scroll to position [225, 0]
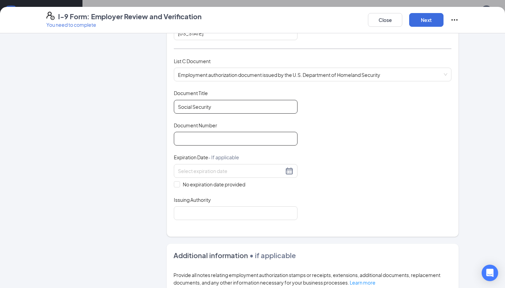
type input "Social Security"
click at [241, 139] on input "Document Number" at bounding box center [236, 139] width 124 height 14
type input "387-19-4356"
click at [208, 182] on span "No expiration date provided" at bounding box center [214, 185] width 68 height 8
click at [179, 182] on input "No expiration date provided" at bounding box center [176, 183] width 5 height 5
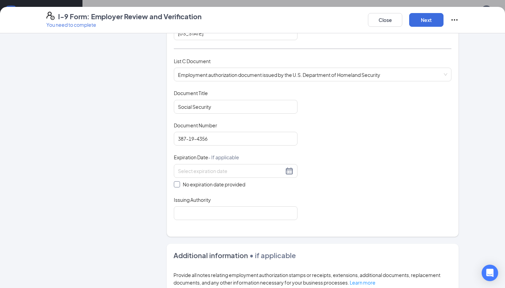
checkbox input "true"
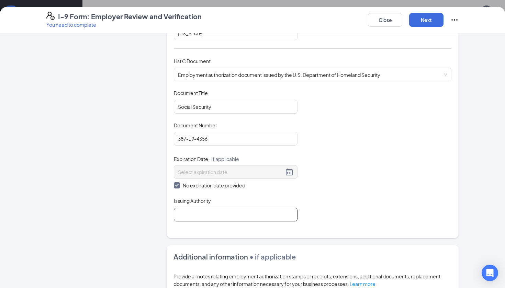
click at [208, 217] on input "Issuing Authority" at bounding box center [236, 215] width 124 height 14
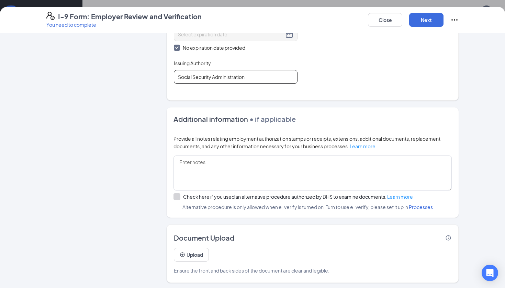
scroll to position [352, 0]
type input "Social Security Administration"
click at [423, 20] on button "Next" at bounding box center [426, 20] width 34 height 14
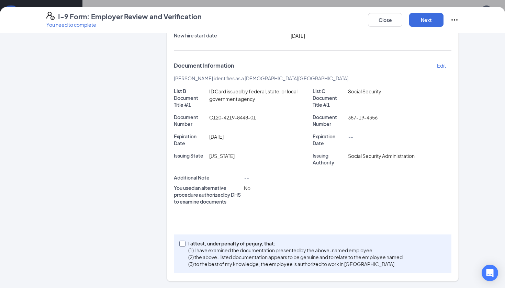
click at [183, 241] on input "I attest, under penalty of [PERSON_NAME], that: (1) I have examined the documen…" at bounding box center [181, 243] width 5 height 5
checkbox input "true"
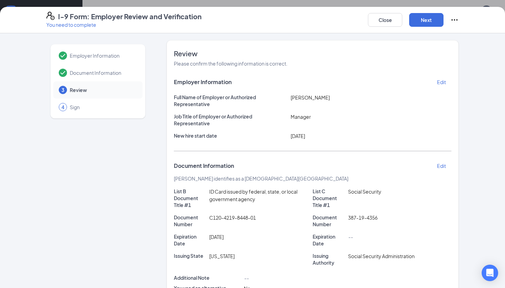
scroll to position [0, 0]
click at [428, 24] on button "Next" at bounding box center [426, 20] width 34 height 14
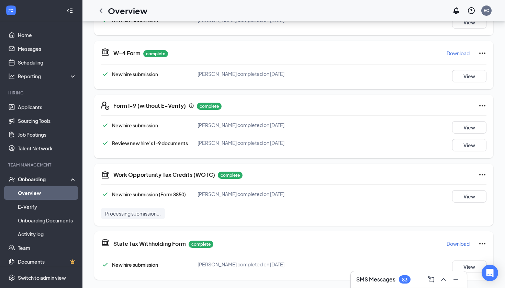
scroll to position [352, 0]
click at [386, 109] on div "Form I-9 (without E-Verify) complete" at bounding box center [299, 106] width 373 height 8
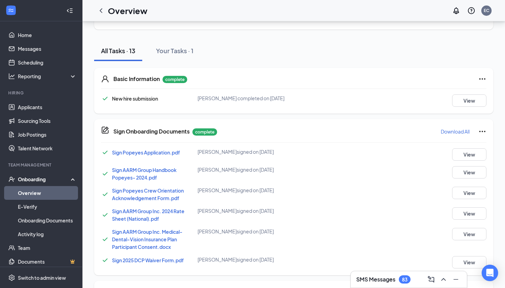
scroll to position [34, 0]
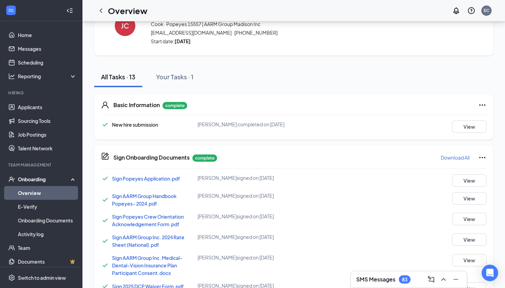
click at [356, 79] on div "All Tasks · 13 Your Tasks · 1" at bounding box center [293, 77] width 399 height 21
click at [194, 76] on div "Your Tasks · 1" at bounding box center [174, 77] width 37 height 9
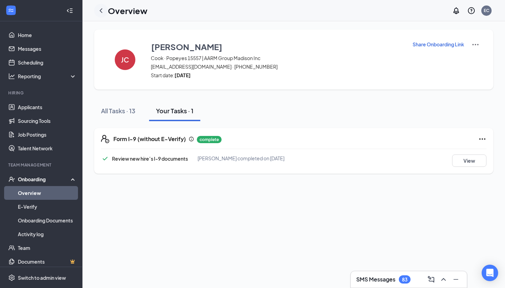
click at [100, 7] on icon "ChevronLeft" at bounding box center [101, 11] width 8 height 8
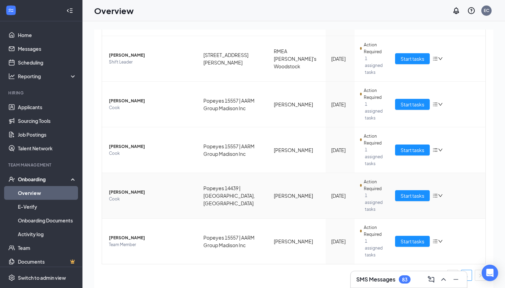
scroll to position [316, 0]
click at [405, 240] on span "Start tasks" at bounding box center [413, 242] width 24 height 8
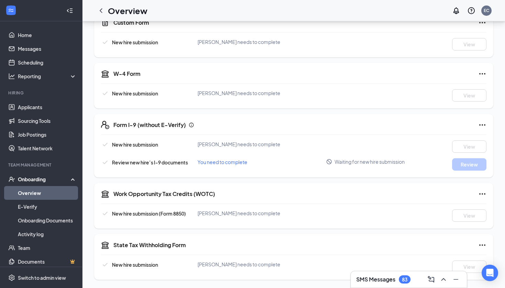
scroll to position [327, 0]
click at [102, 7] on icon "ChevronLeft" at bounding box center [101, 11] width 8 height 8
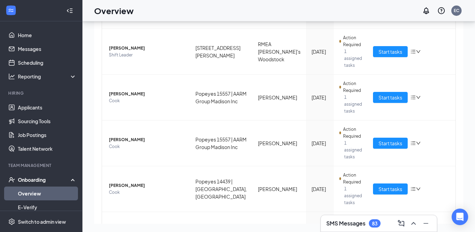
scroll to position [287, 0]
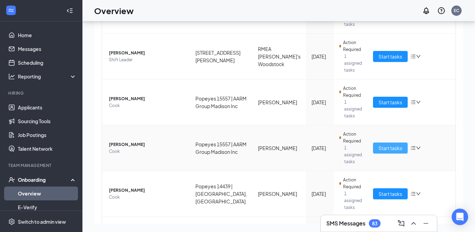
click at [387, 149] on span "Start tasks" at bounding box center [391, 148] width 24 height 8
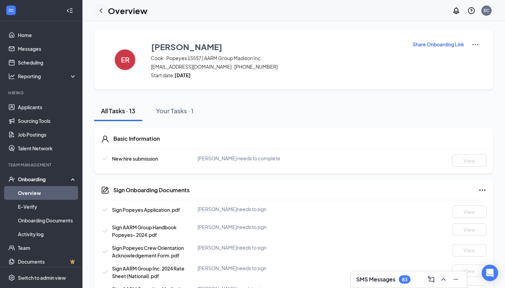
click at [103, 14] on icon "ChevronLeft" at bounding box center [101, 11] width 8 height 8
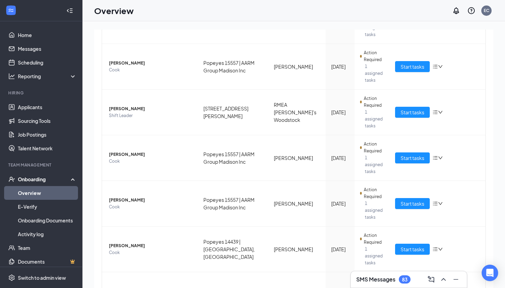
scroll to position [306, 0]
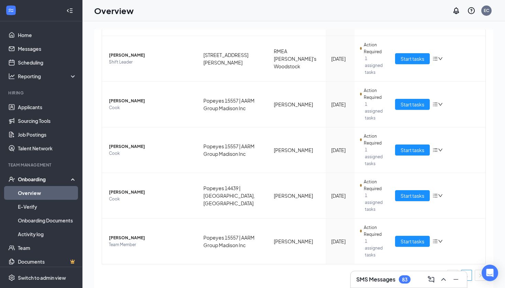
scroll to position [316, 0]
click at [401, 104] on span "Start tasks" at bounding box center [413, 105] width 24 height 8
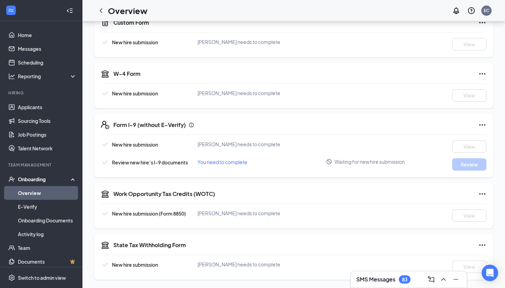
scroll to position [327, 0]
click at [103, 14] on icon "ChevronLeft" at bounding box center [101, 11] width 8 height 8
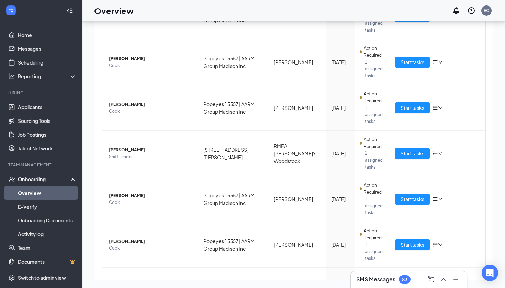
scroll to position [185, 0]
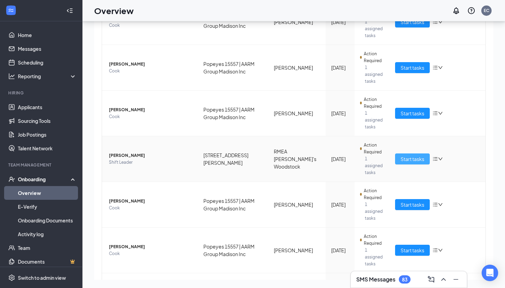
click at [409, 161] on span "Start tasks" at bounding box center [413, 159] width 24 height 8
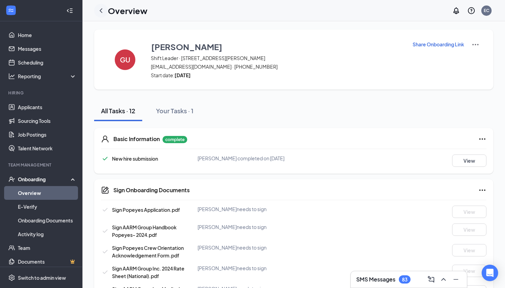
click at [101, 8] on icon "ChevronLeft" at bounding box center [101, 11] width 8 height 8
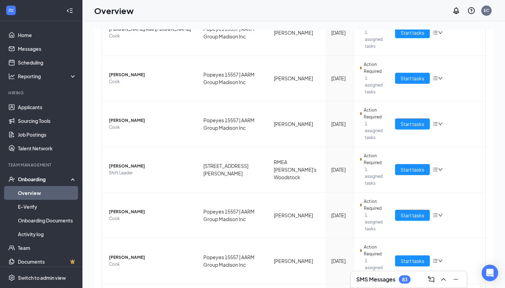
scroll to position [202, 0]
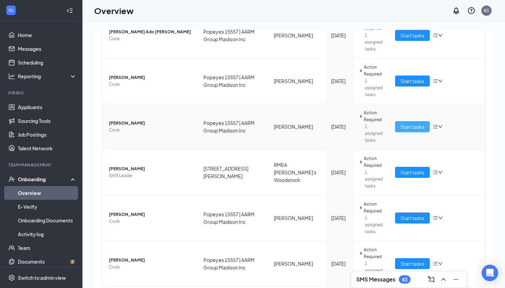
click at [407, 128] on span "Start tasks" at bounding box center [413, 127] width 24 height 8
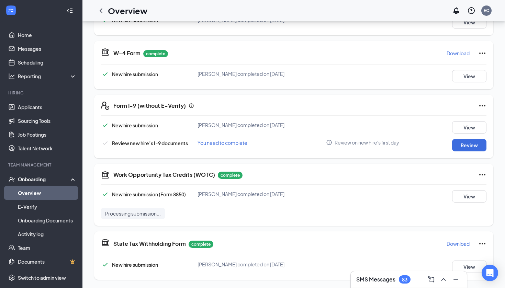
scroll to position [352, 0]
click at [471, 143] on button "Review" at bounding box center [469, 145] width 34 height 12
type input "09/24/2025"
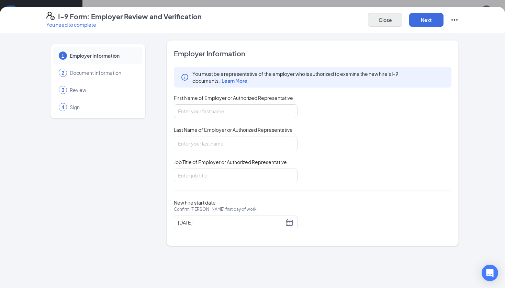
click at [391, 22] on button "Close" at bounding box center [385, 20] width 34 height 14
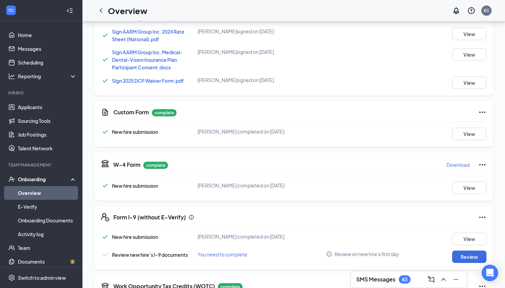
scroll to position [237, 0]
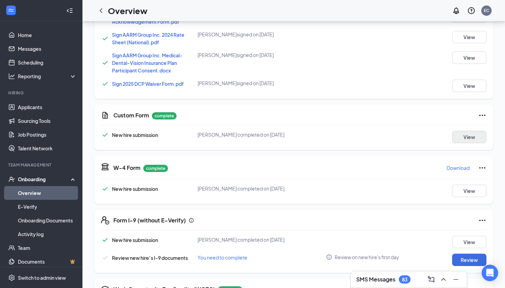
click at [479, 132] on button "View" at bounding box center [469, 137] width 34 height 12
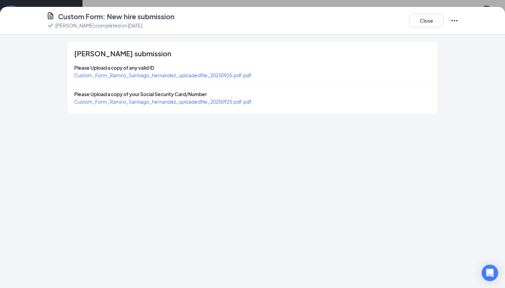
click at [222, 81] on div "Ramiro Santiago hernandez's submission Please Upload a copy of any valid ID Cus…" at bounding box center [252, 78] width 371 height 72
click at [191, 77] on span "Custom_Form_Ramiro_Santiago_hernandez_uploadedfile_20250925.pdf.pdf" at bounding box center [162, 75] width 177 height 6
click at [213, 102] on span "Custom_Form_Ramiro_Santiago_hernandez_uploadedfile_20250925.pdf.pdf" at bounding box center [162, 102] width 177 height 6
click at [415, 20] on button "Close" at bounding box center [426, 21] width 34 height 14
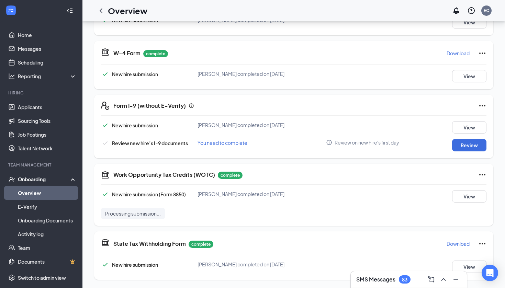
scroll to position [352, 0]
click at [475, 145] on button "Review" at bounding box center [469, 145] width 34 height 12
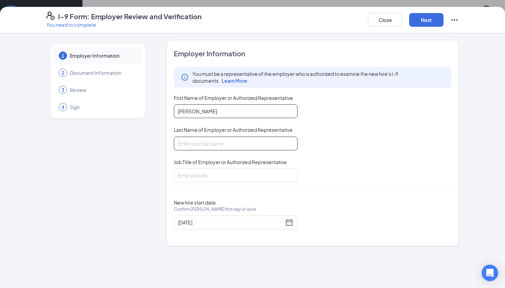
type input "[PERSON_NAME]"
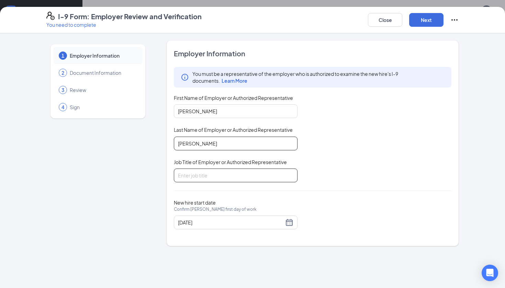
type input "[PERSON_NAME]"
type input "Manager"
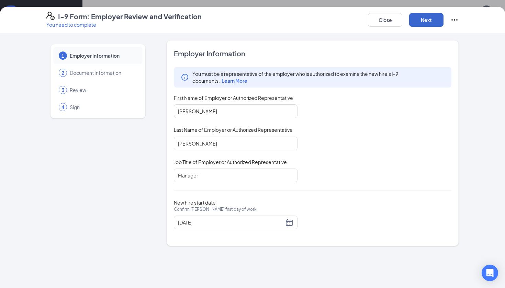
click at [419, 16] on button "Next" at bounding box center [426, 20] width 34 height 14
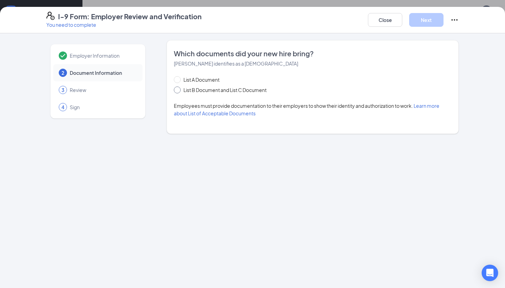
click at [196, 92] on span "List B Document and List C Document" at bounding box center [225, 90] width 89 height 8
click at [179, 91] on input "List B Document and List C Document" at bounding box center [176, 89] width 5 height 5
radio input "true"
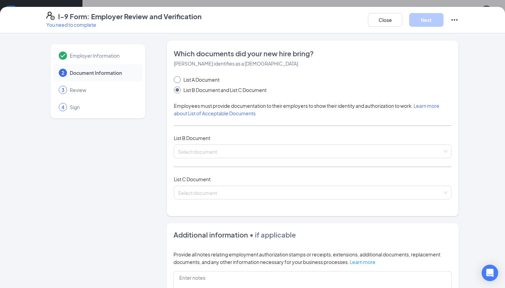
click at [215, 77] on span "List A Document" at bounding box center [202, 80] width 42 height 8
click at [179, 77] on input "List A Document" at bounding box center [176, 78] width 5 height 5
radio input "true"
radio input "false"
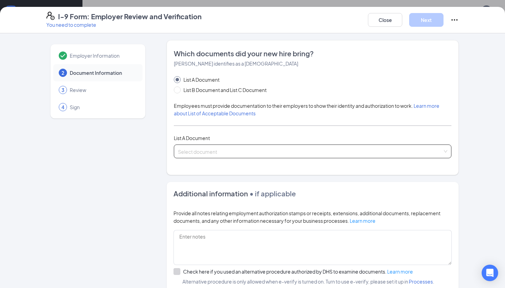
click at [241, 149] on div "Select document" at bounding box center [313, 152] width 278 height 14
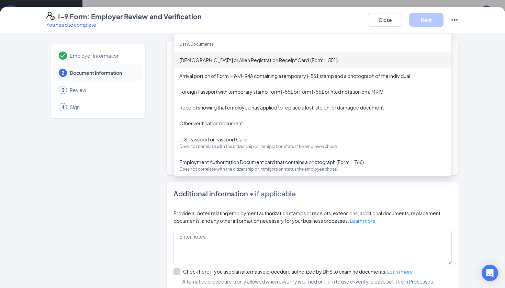
click at [255, 62] on div "[DEMOGRAPHIC_DATA] or Alien Registration Receipt Card (Form I-551)" at bounding box center [312, 60] width 267 height 8
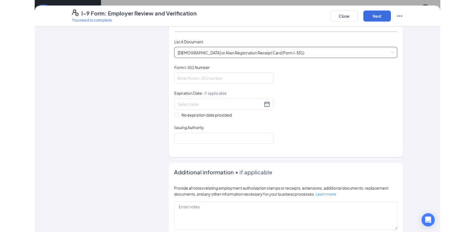
scroll to position [87, 0]
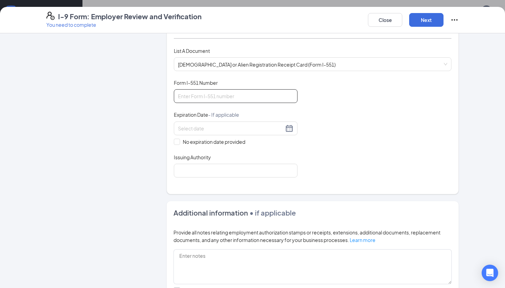
click at [229, 95] on input "Form I-551 Number" at bounding box center [236, 96] width 124 height 14
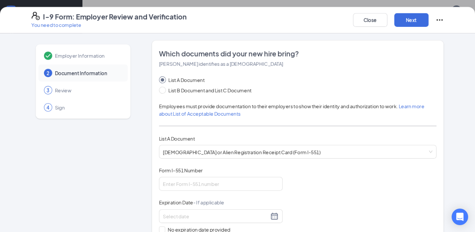
scroll to position [0, 0]
click at [375, 23] on button "Close" at bounding box center [370, 20] width 34 height 14
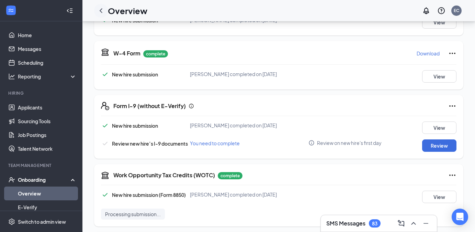
click at [102, 13] on icon "ChevronLeft" at bounding box center [101, 11] width 8 height 8
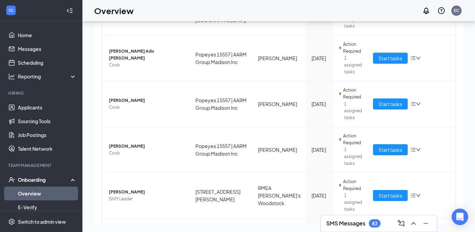
scroll to position [147, 0]
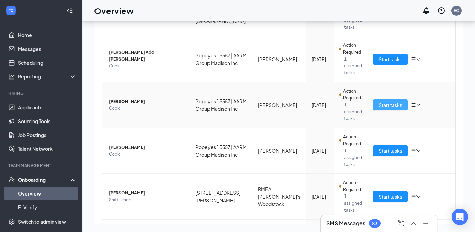
click at [388, 104] on span "Start tasks" at bounding box center [391, 105] width 24 height 8
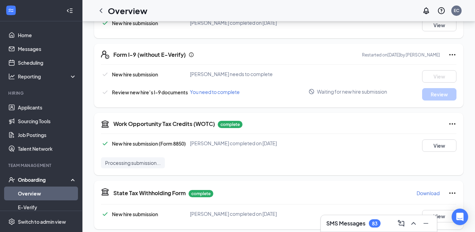
scroll to position [388, 0]
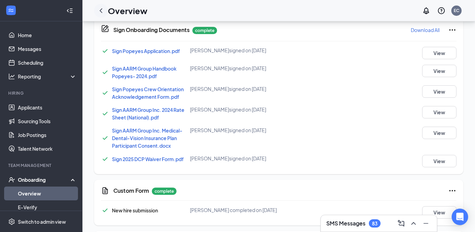
click at [101, 12] on icon "ChevronLeft" at bounding box center [101, 11] width 8 height 8
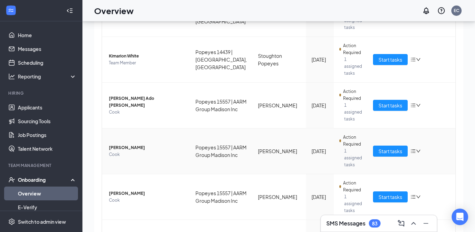
scroll to position [112, 0]
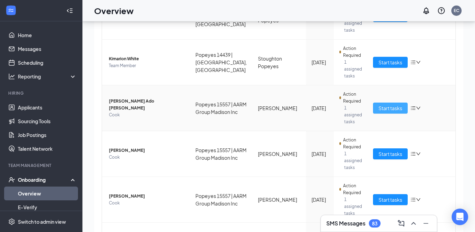
click at [384, 108] on span "Start tasks" at bounding box center [391, 108] width 24 height 8
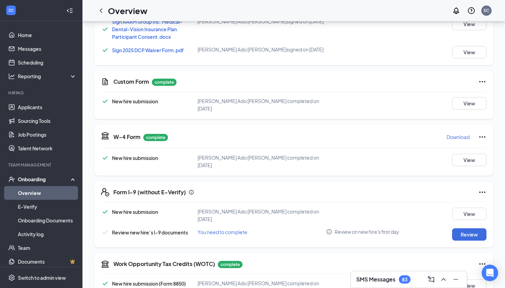
scroll to position [255, 0]
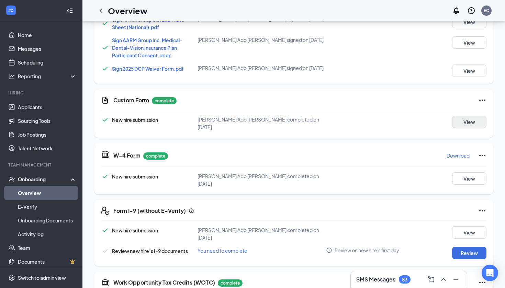
click at [466, 120] on button "View" at bounding box center [469, 122] width 34 height 12
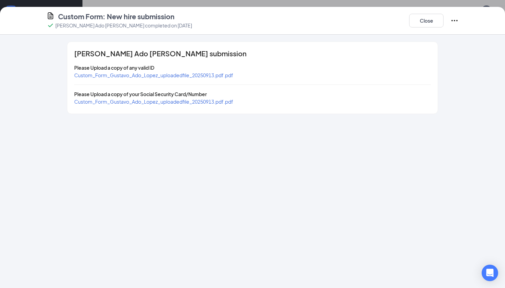
click at [218, 75] on span "Custom_Form_Gustavo_Ado_Lopez_uploadedfile_20250913.pdf.pdf" at bounding box center [153, 75] width 159 height 6
click at [432, 21] on button "Close" at bounding box center [426, 21] width 34 height 14
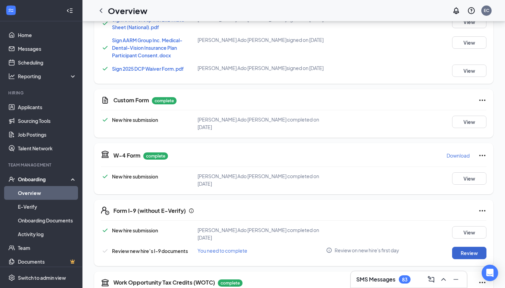
click at [458, 247] on button "Review" at bounding box center [469, 253] width 34 height 12
type input "09/12/2025"
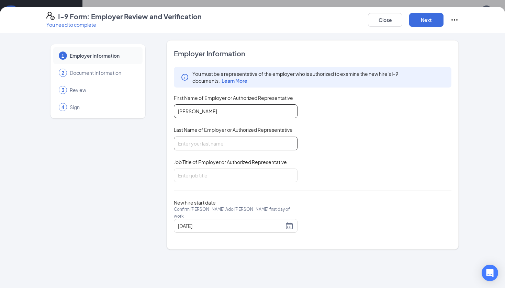
type input "[PERSON_NAME]"
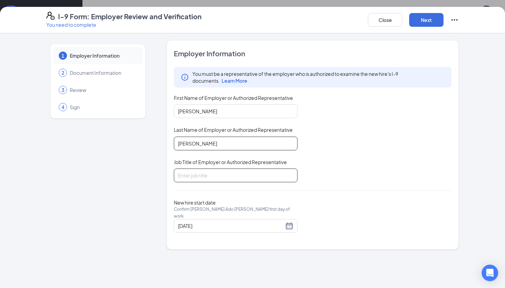
type input "[PERSON_NAME]"
type input "Manager"
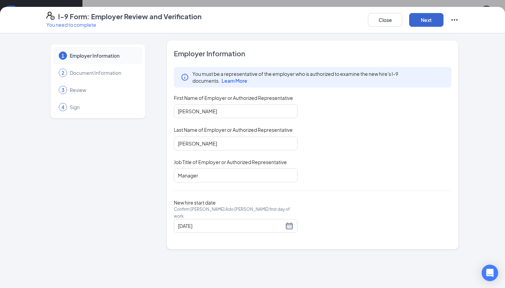
click at [421, 23] on button "Next" at bounding box center [426, 20] width 34 height 14
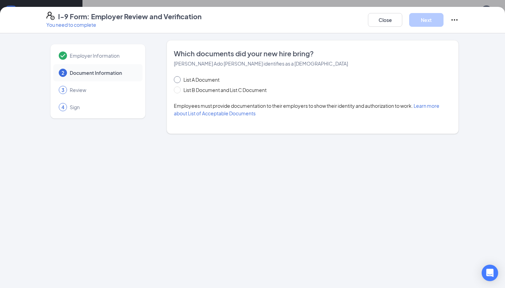
click at [209, 82] on span "List A Document" at bounding box center [202, 80] width 42 height 8
click at [179, 81] on input "List A Document" at bounding box center [176, 78] width 5 height 5
radio input "true"
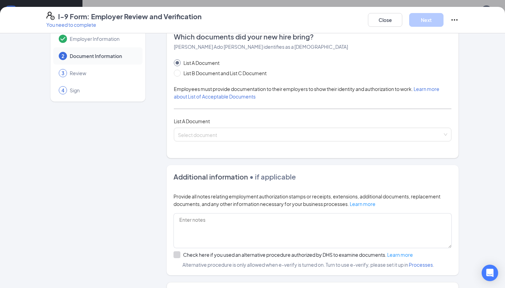
scroll to position [18, 0]
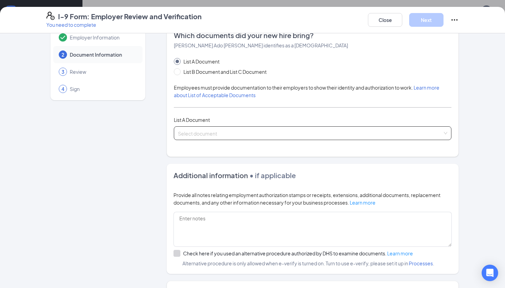
click at [225, 129] on input "search" at bounding box center [310, 132] width 265 height 10
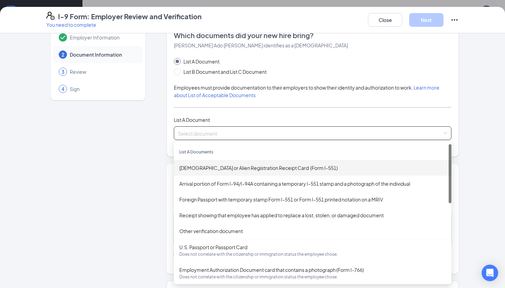
click at [228, 168] on div "[DEMOGRAPHIC_DATA] or Alien Registration Receipt Card (Form I-551)" at bounding box center [312, 168] width 267 height 8
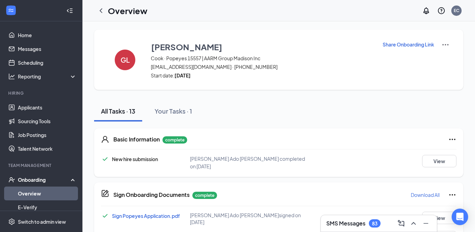
scroll to position [0, 0]
click at [104, 9] on icon "ChevronLeft" at bounding box center [101, 11] width 8 height 8
click at [108, 9] on h1 "Overview" at bounding box center [128, 11] width 40 height 12
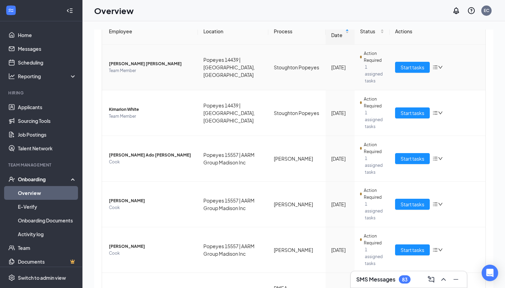
scroll to position [84, 0]
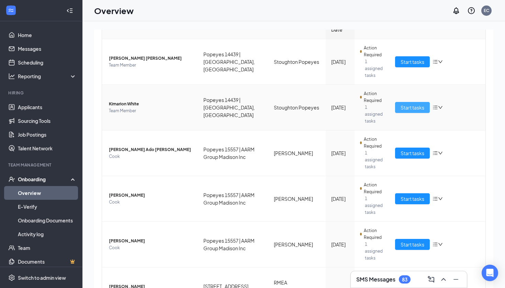
click at [401, 109] on span "Start tasks" at bounding box center [413, 108] width 24 height 8
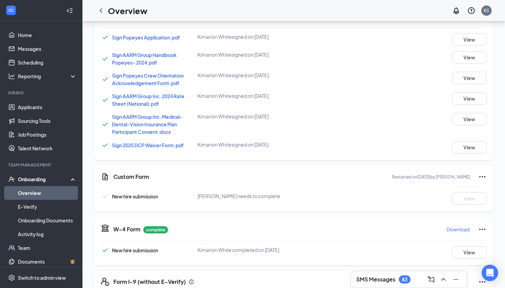
scroll to position [175, 0]
click at [103, 13] on icon "ChevronLeft" at bounding box center [101, 11] width 8 height 8
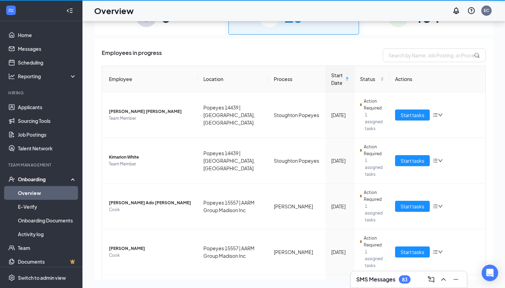
scroll to position [31, 0]
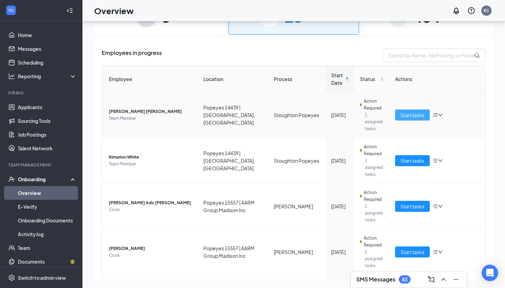
click at [406, 114] on span "Start tasks" at bounding box center [413, 115] width 24 height 8
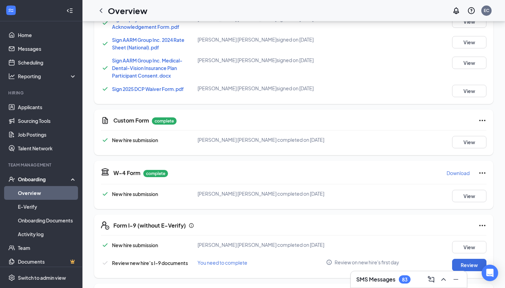
scroll to position [218, 0]
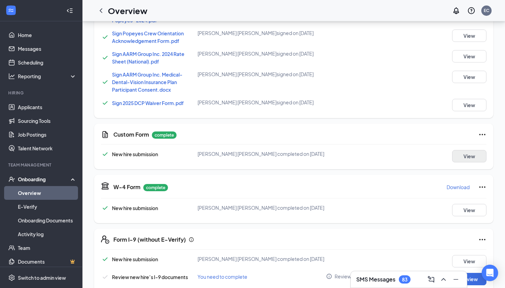
click at [469, 153] on button "View" at bounding box center [469, 156] width 34 height 12
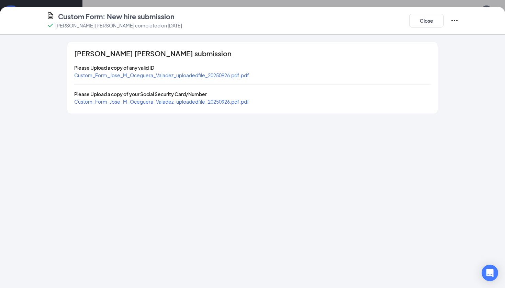
click at [225, 103] on span "Custom_Form_Jose_M_Oceguera_Valadez_uploadedfile_20250926.pdf.pdf" at bounding box center [161, 102] width 175 height 6
click at [165, 78] on span "Custom_Form_Jose_M_Oceguera_Valadez_uploadedfile_20250926.pdf.pdf" at bounding box center [161, 75] width 175 height 6
click at [418, 17] on button "Close" at bounding box center [426, 21] width 34 height 14
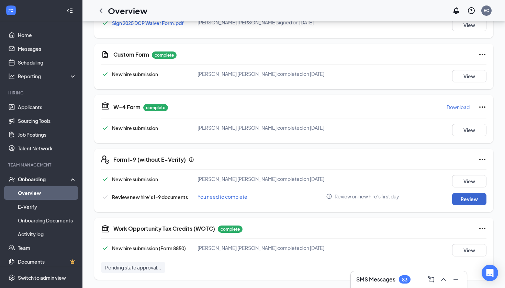
scroll to position [298, 0]
click at [459, 202] on button "Review" at bounding box center [469, 199] width 34 height 12
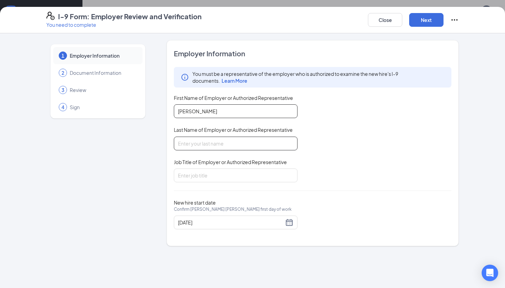
type input "[PERSON_NAME]"
click at [258, 167] on div "Job Title of Employer or Authorized Representative" at bounding box center [236, 164] width 124 height 10
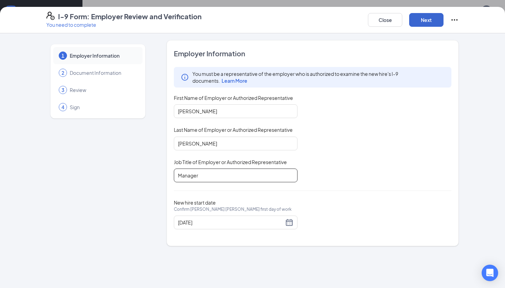
type input "Manager"
click at [429, 21] on button "Next" at bounding box center [426, 20] width 34 height 14
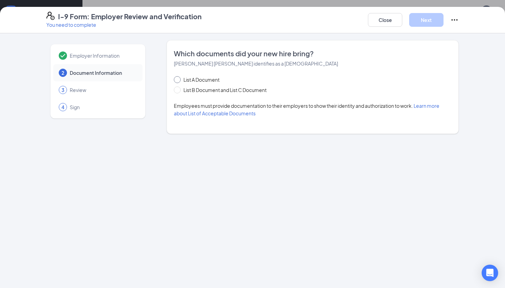
click at [203, 78] on span "List A Document" at bounding box center [202, 80] width 42 height 8
click at [179, 78] on input "List A Document" at bounding box center [176, 78] width 5 height 5
radio input "true"
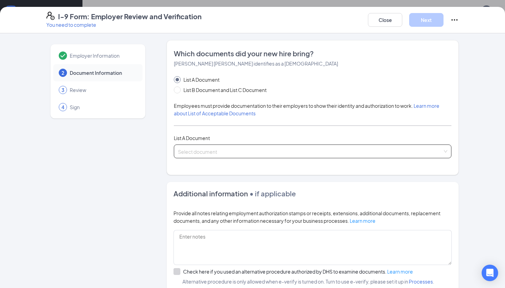
click at [228, 148] on input "search" at bounding box center [310, 150] width 265 height 10
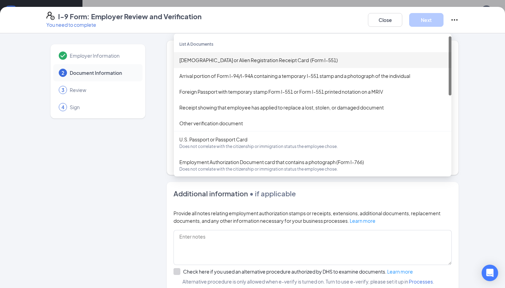
click at [233, 58] on div "[DEMOGRAPHIC_DATA] or Alien Registration Receipt Card (Form I-551)" at bounding box center [312, 60] width 267 height 8
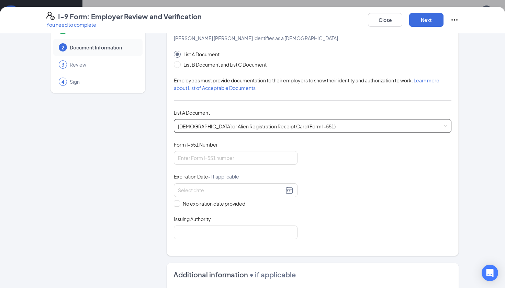
scroll to position [31, 0]
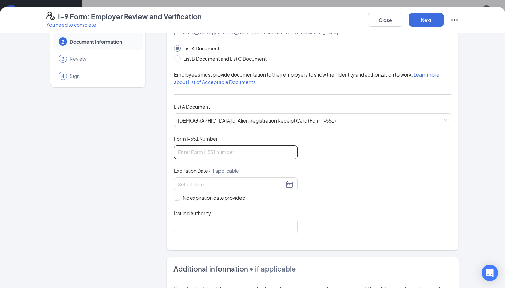
click at [253, 154] on input "Form I-551 Number" at bounding box center [236, 152] width 124 height 14
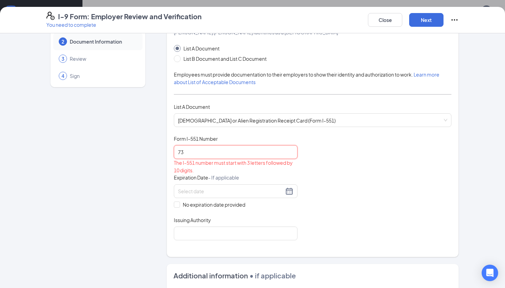
type input "7"
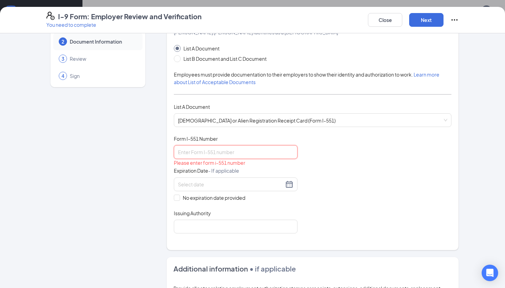
type input "7"
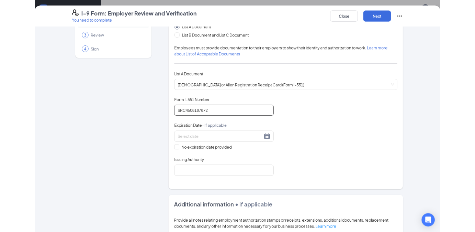
scroll to position [55, 0]
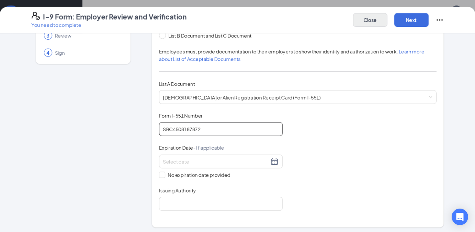
type input "SRC4508187872"
click at [383, 22] on button "Close" at bounding box center [370, 20] width 34 height 14
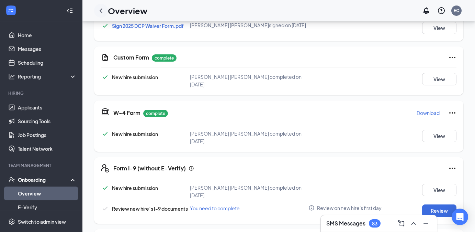
click at [96, 8] on div at bounding box center [101, 11] width 14 height 14
click at [100, 8] on icon "ChevronLeft" at bounding box center [101, 11] width 8 height 8
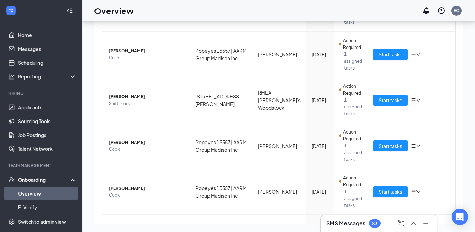
scroll to position [225, 0]
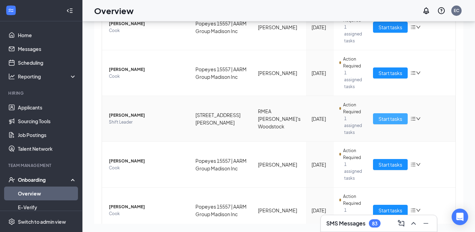
click at [386, 121] on span "Start tasks" at bounding box center [391, 119] width 24 height 8
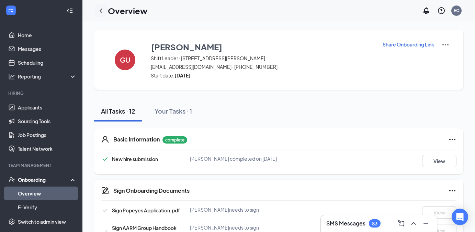
click at [98, 9] on icon "ChevronLeft" at bounding box center [101, 11] width 8 height 8
click at [108, 9] on h1 "Overview" at bounding box center [128, 11] width 40 height 12
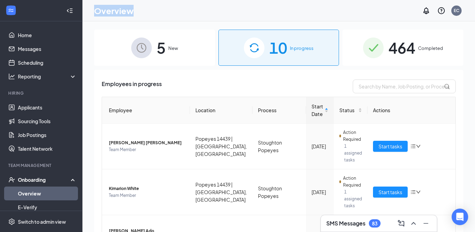
click at [170, 60] on div "5 New" at bounding box center [154, 48] width 121 height 36
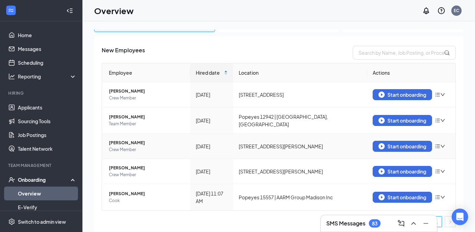
scroll to position [33, 0]
